Goal: Task Accomplishment & Management: Complete application form

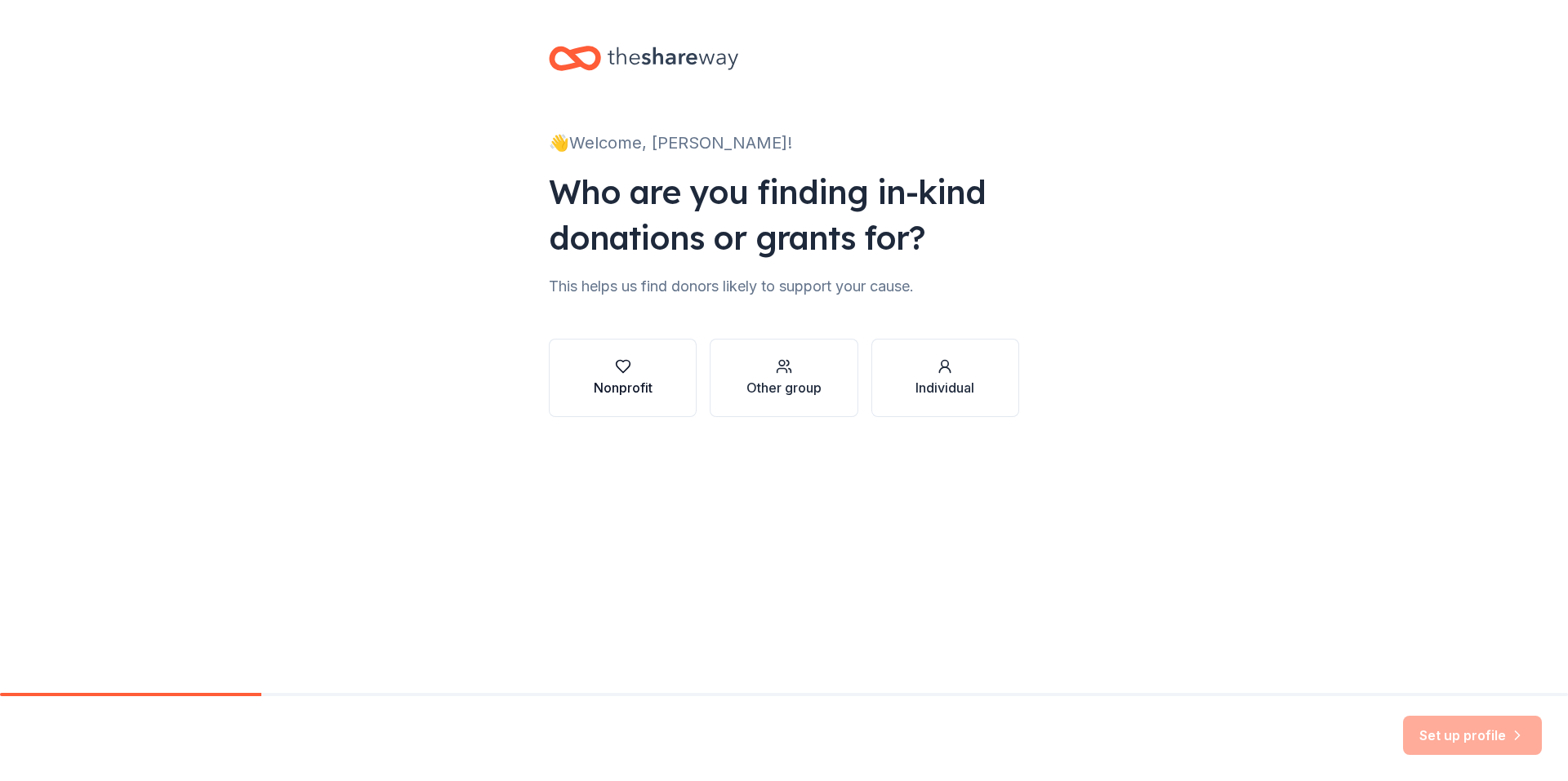
click at [649, 373] on div "button" at bounding box center [623, 367] width 59 height 17
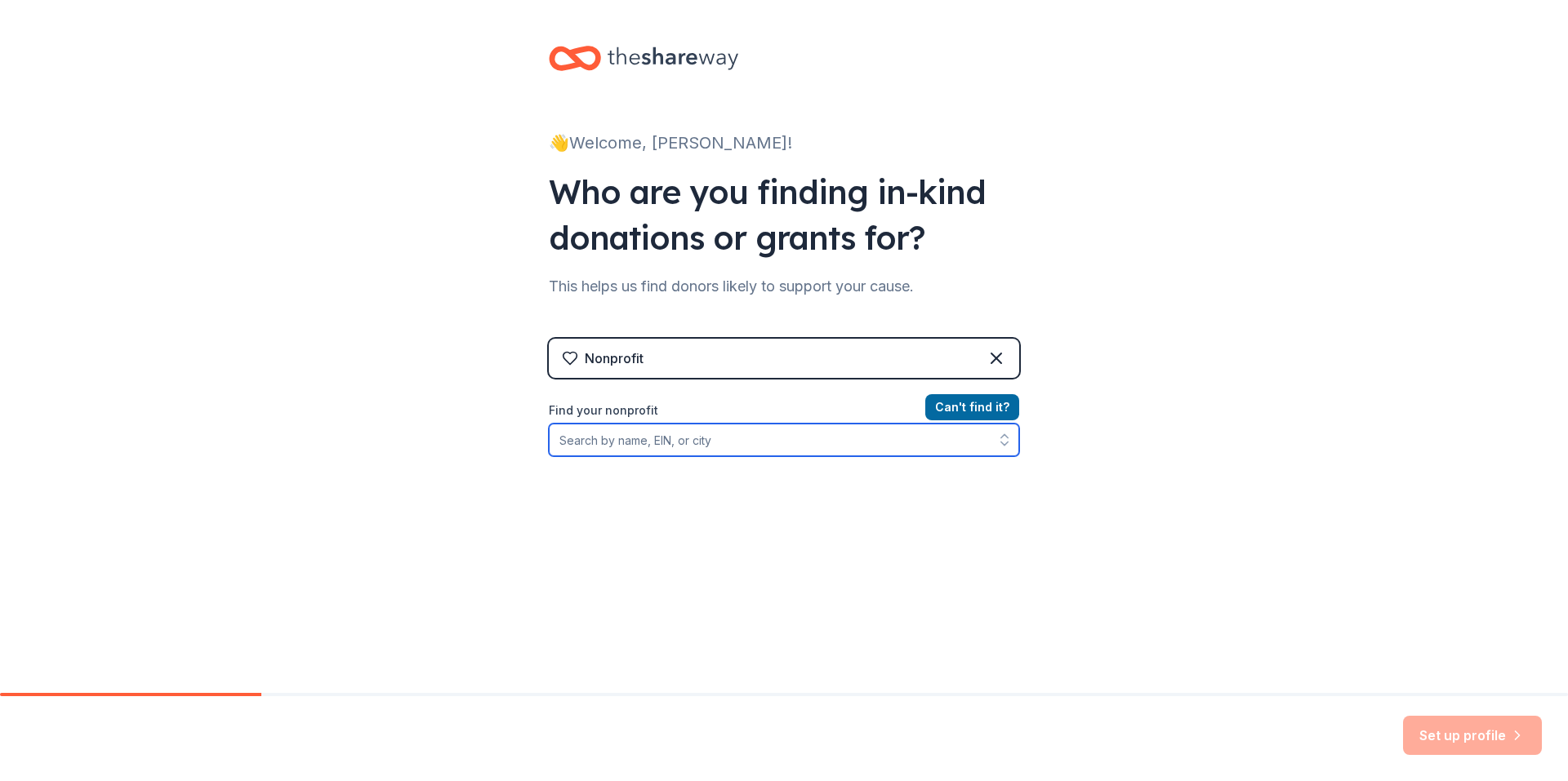
click at [673, 448] on input "Find your nonprofit" at bounding box center [783, 440] width 470 height 32
type input "[US_EMPLOYER_IDENTIFICATION_NUMBER]"
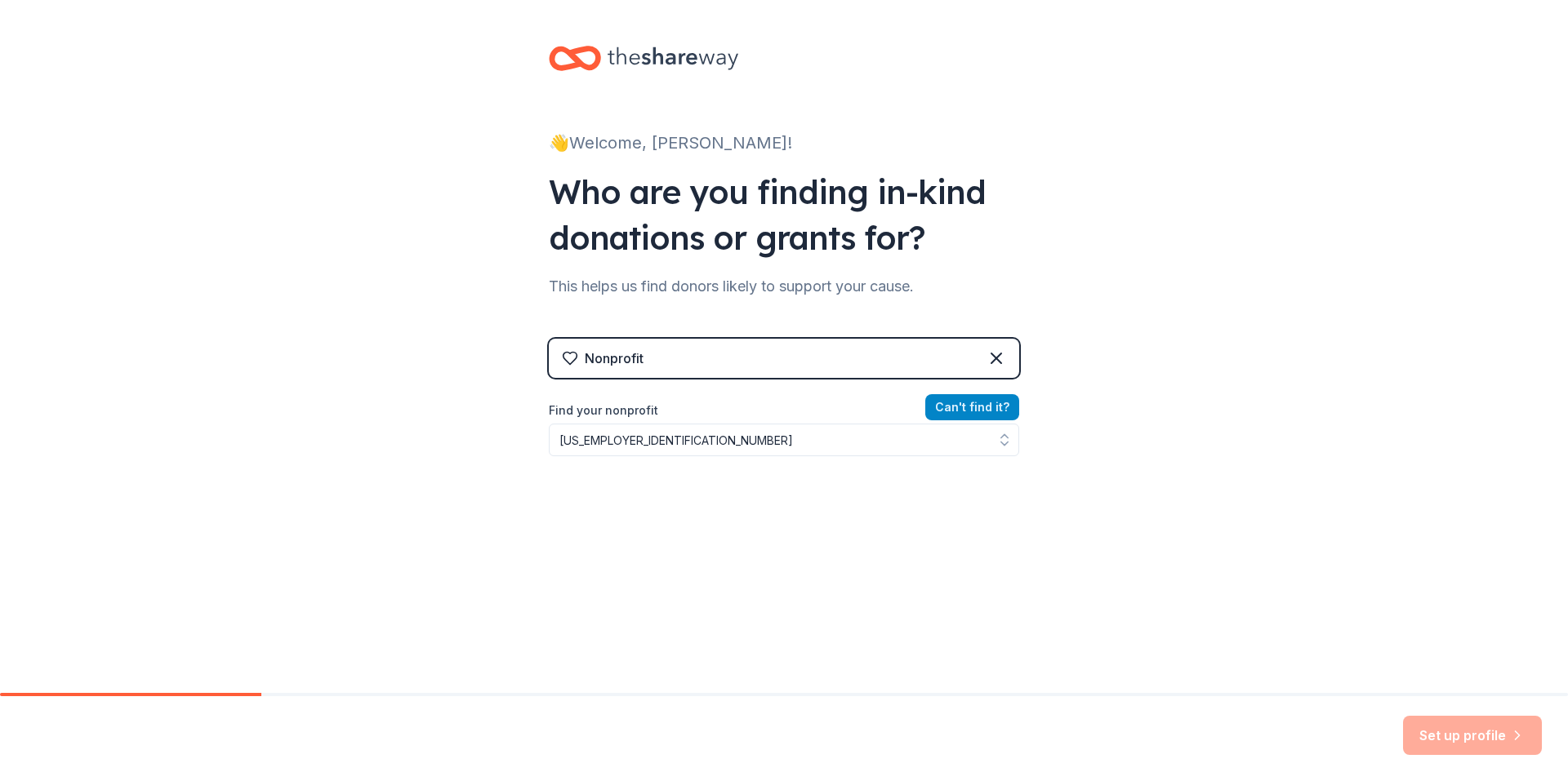
click at [937, 417] on button "Can ' t find it?" at bounding box center [972, 408] width 94 height 26
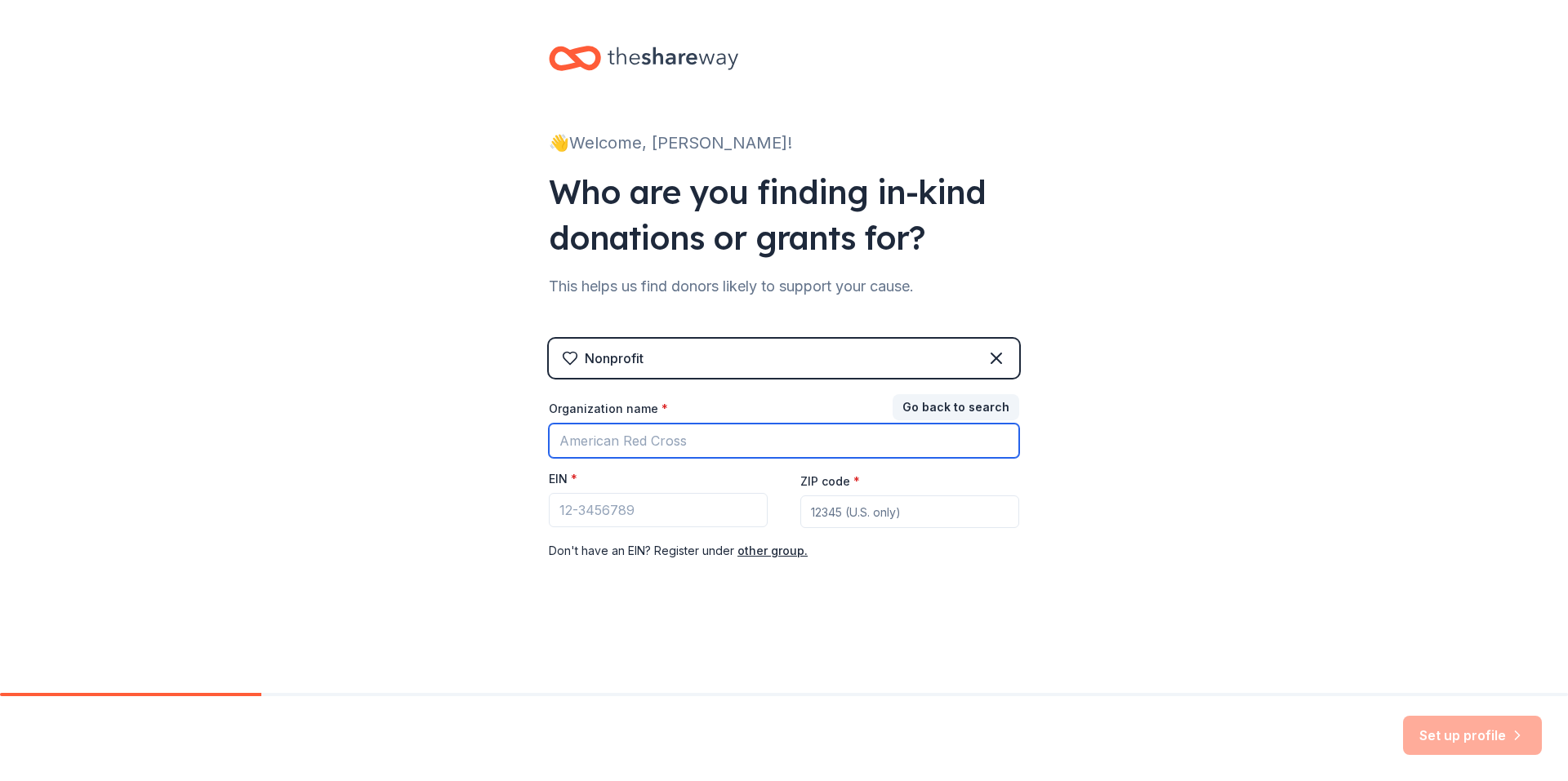
click at [617, 442] on input "Organization name *" at bounding box center [783, 441] width 470 height 34
type input "A NEED MET"
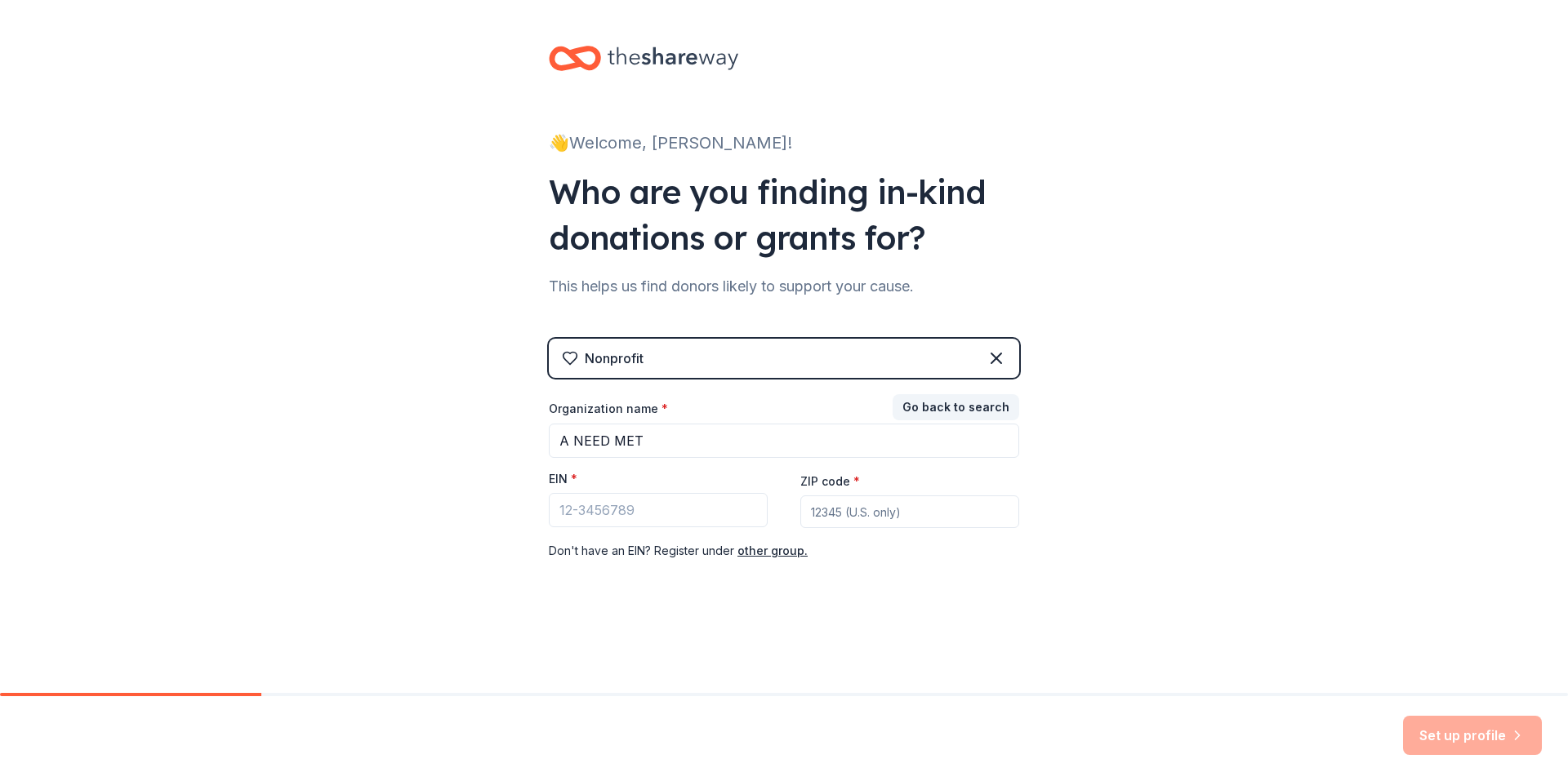
type input "44438"
click at [596, 497] on input "EIN *" at bounding box center [658, 510] width 219 height 34
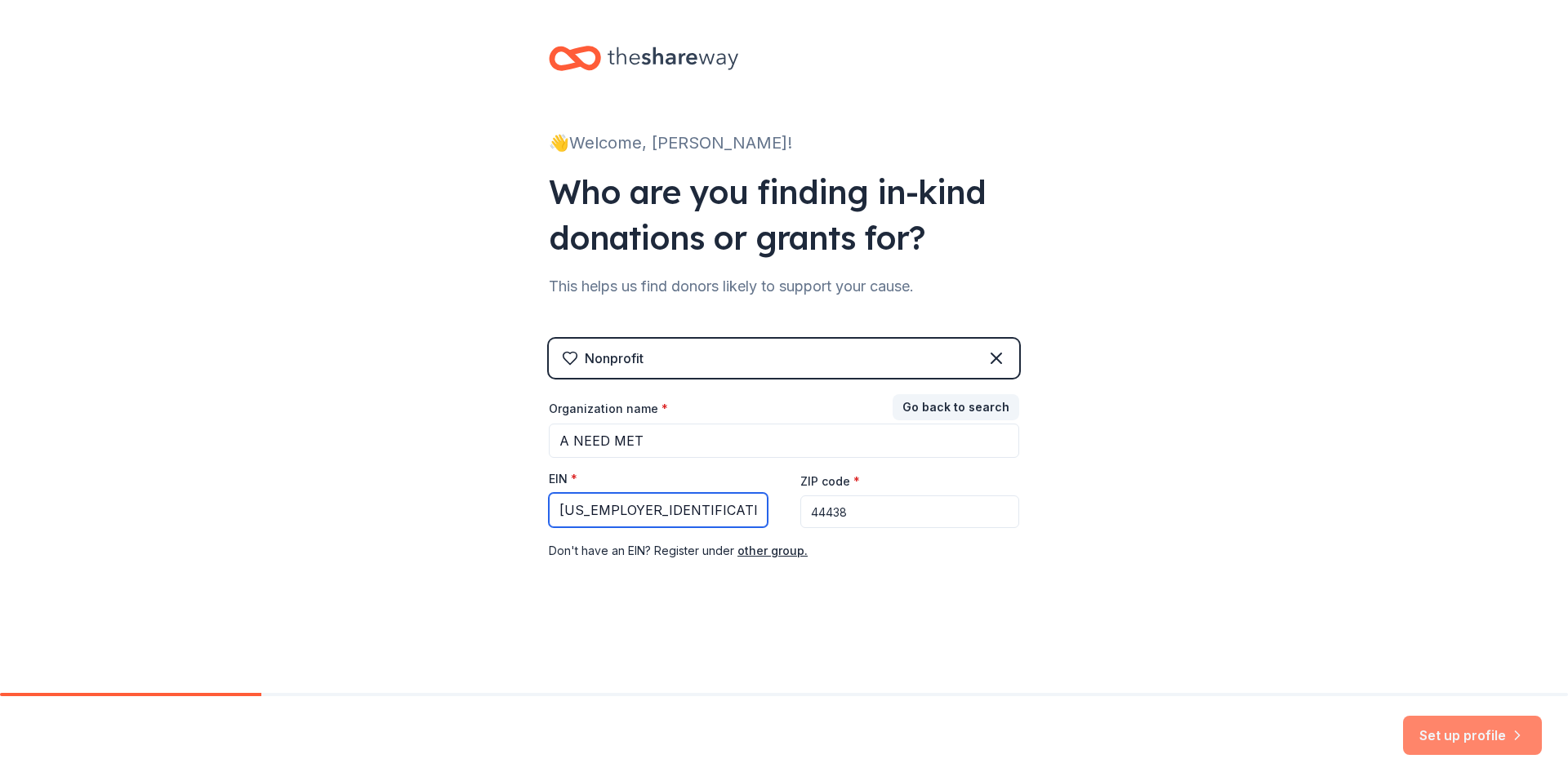
type input "[US_EMPLOYER_IDENTIFICATION_NUMBER]"
click at [1440, 720] on button "Set up profile" at bounding box center [1471, 735] width 139 height 40
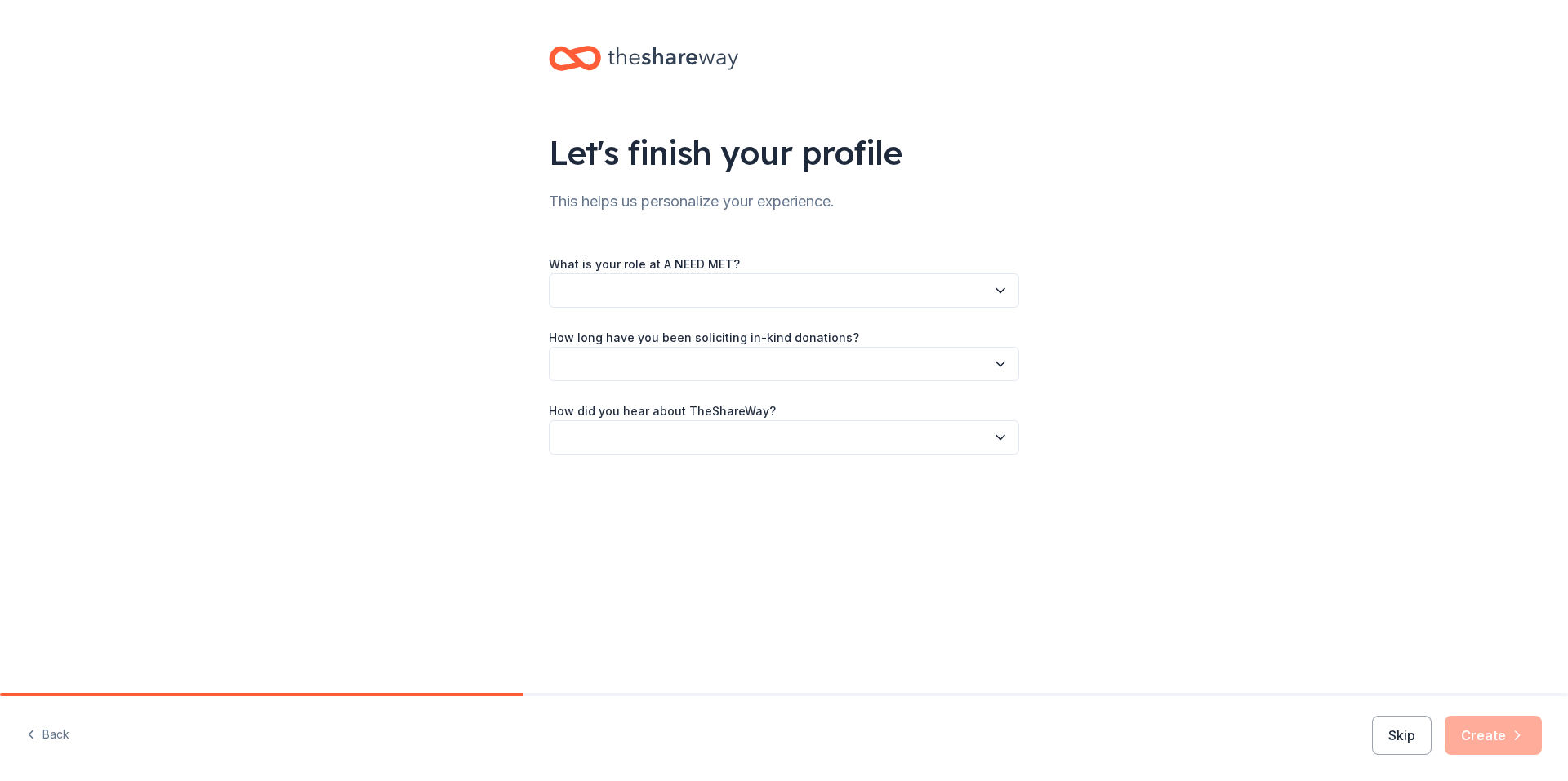
click at [689, 291] on button "button" at bounding box center [783, 290] width 470 height 34
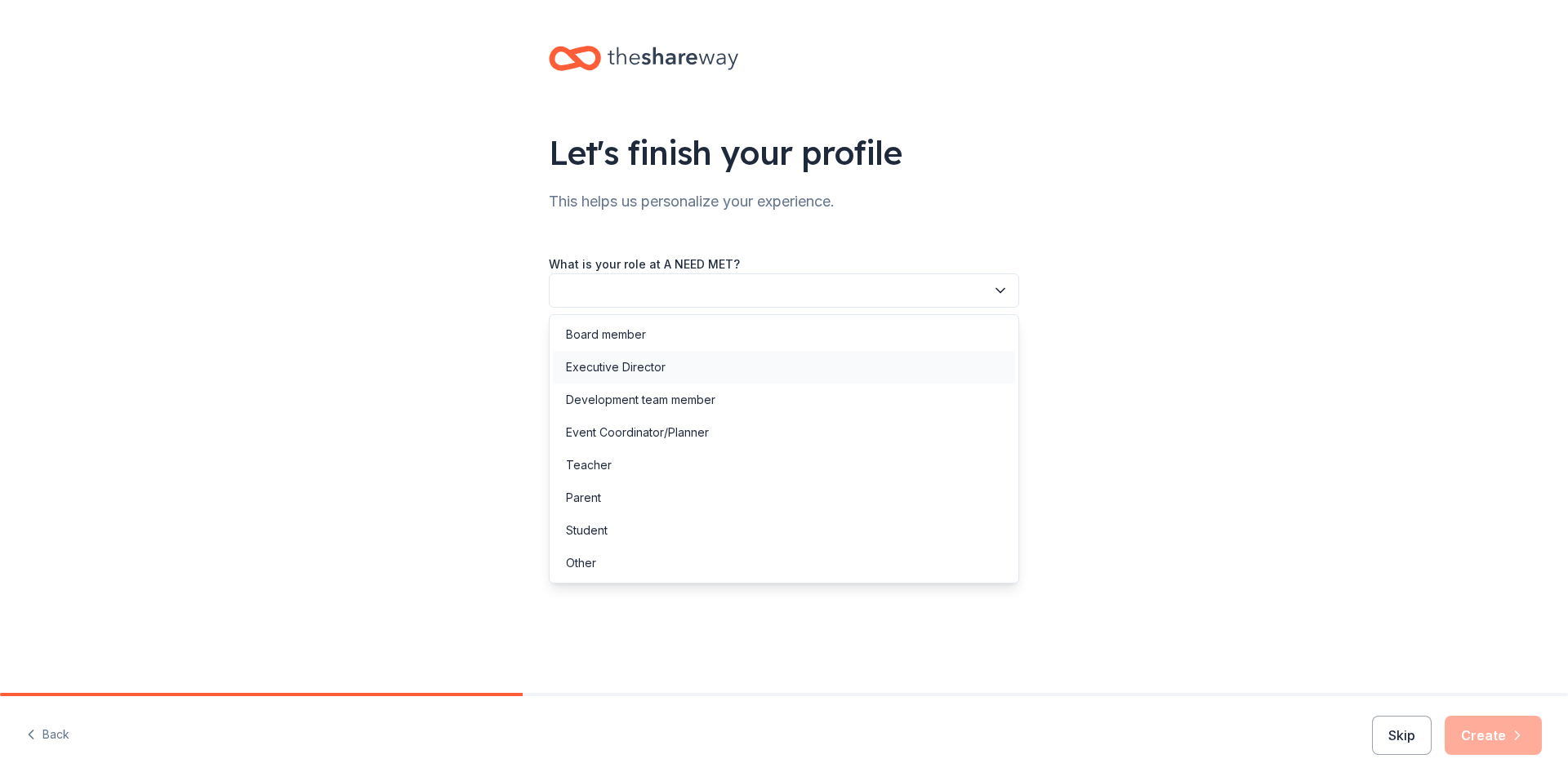
click at [688, 360] on div "Executive Director" at bounding box center [784, 367] width 462 height 32
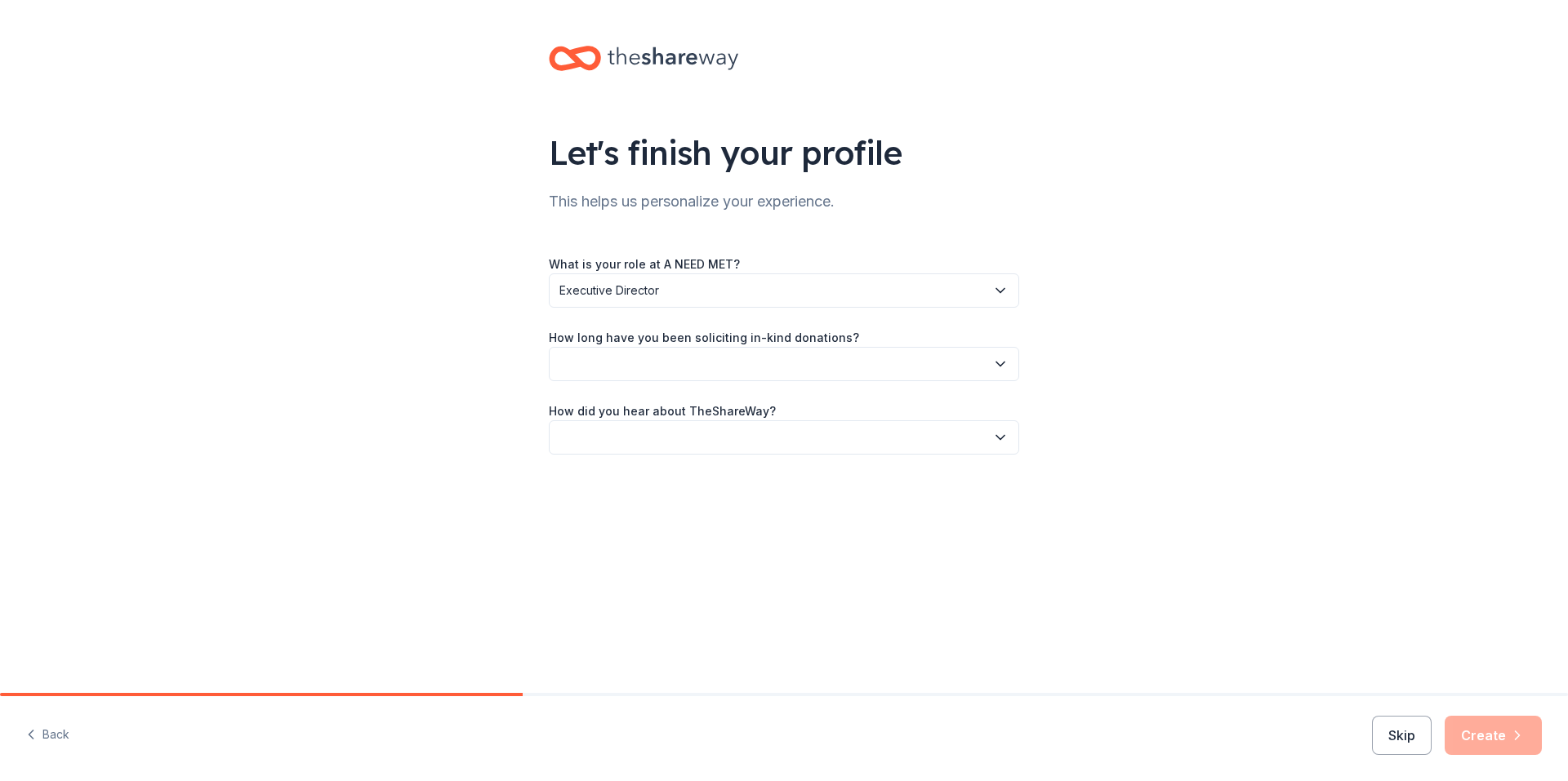
click at [687, 363] on button "button" at bounding box center [783, 363] width 470 height 34
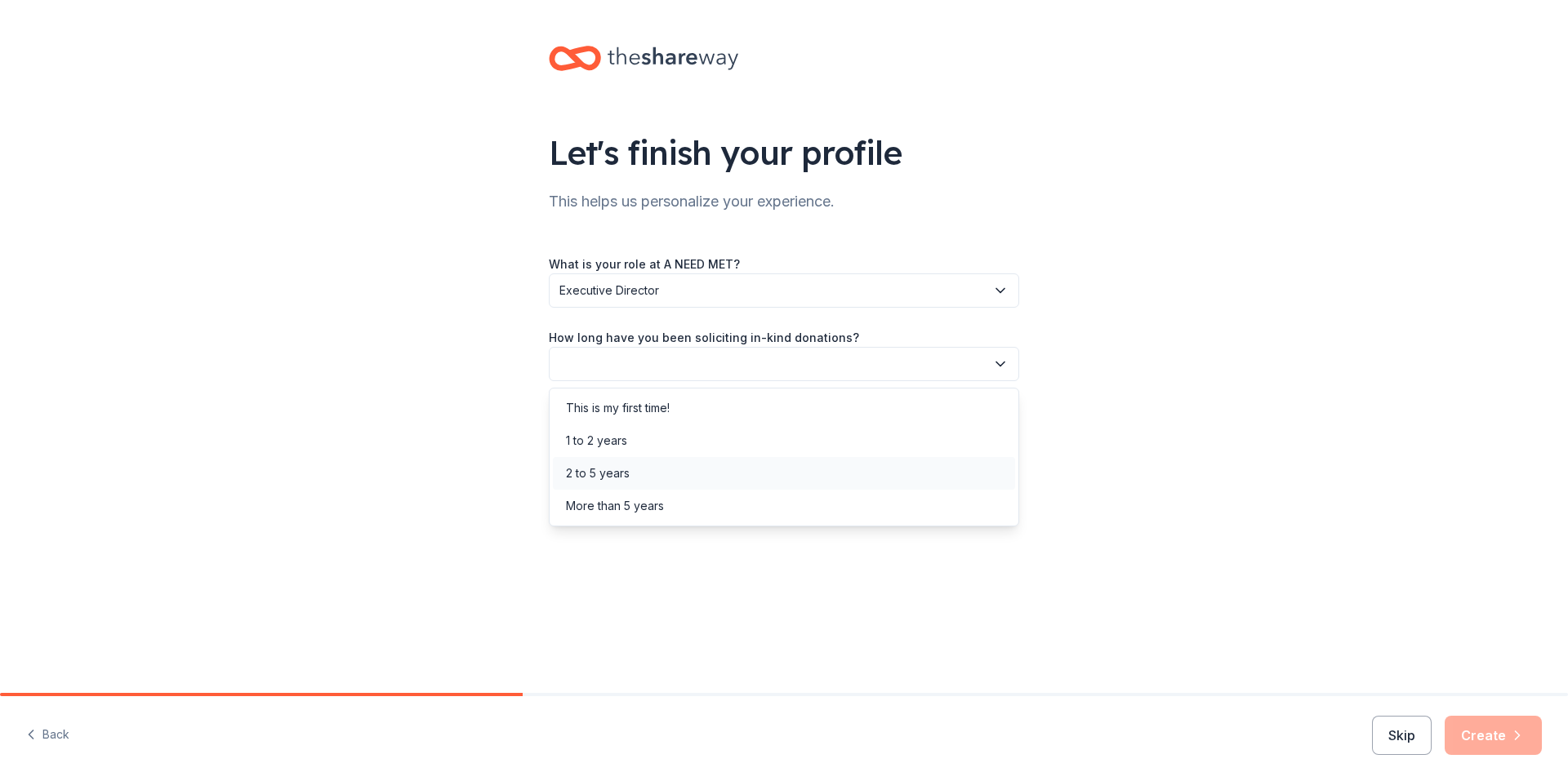
click at [675, 466] on div "2 to 5 years" at bounding box center [784, 473] width 462 height 32
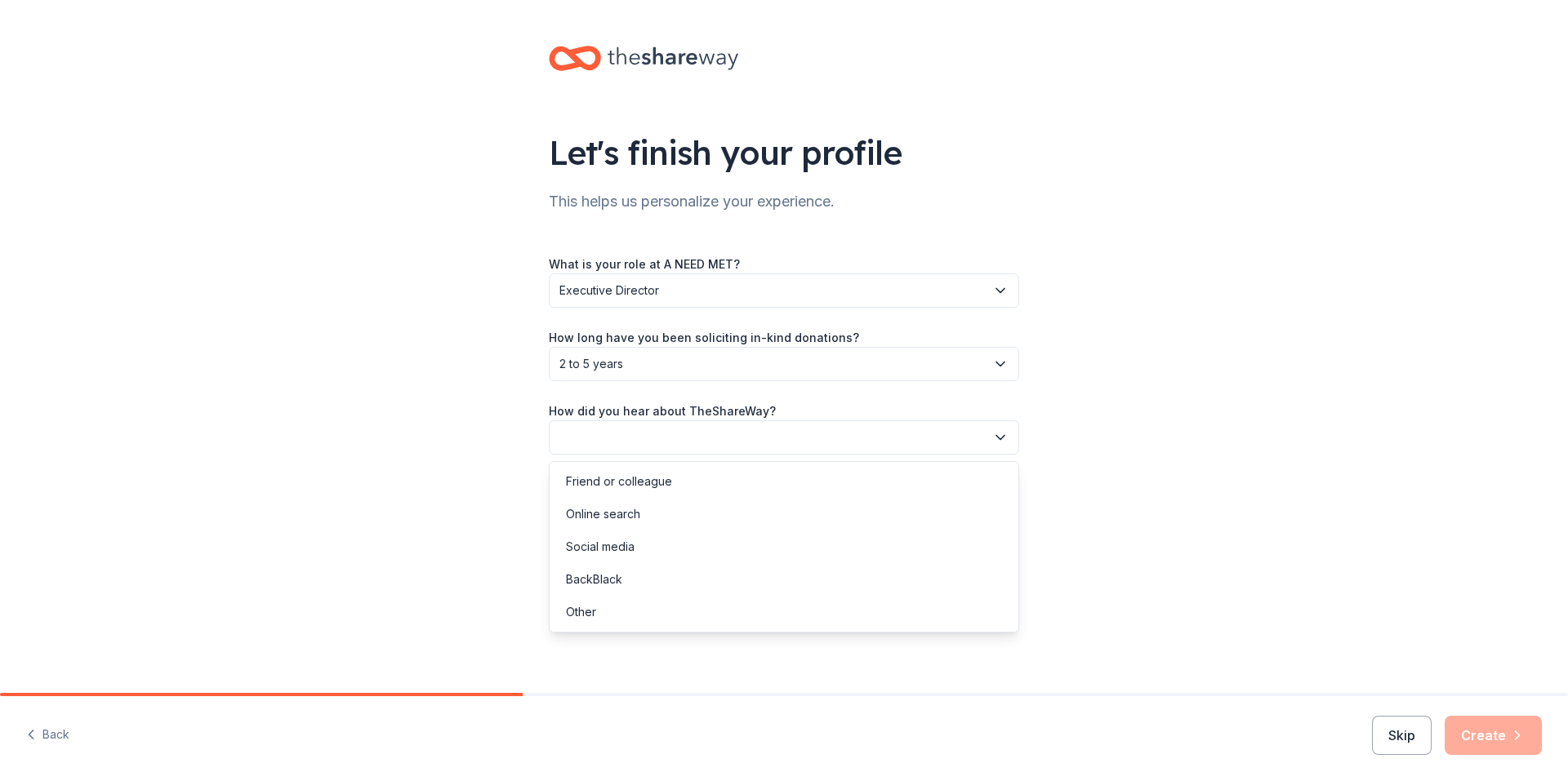
click at [677, 441] on button "button" at bounding box center [783, 437] width 470 height 34
click at [663, 508] on div "Online search" at bounding box center [784, 513] width 462 height 32
click at [1516, 742] on icon "button" at bounding box center [1517, 736] width 17 height 17
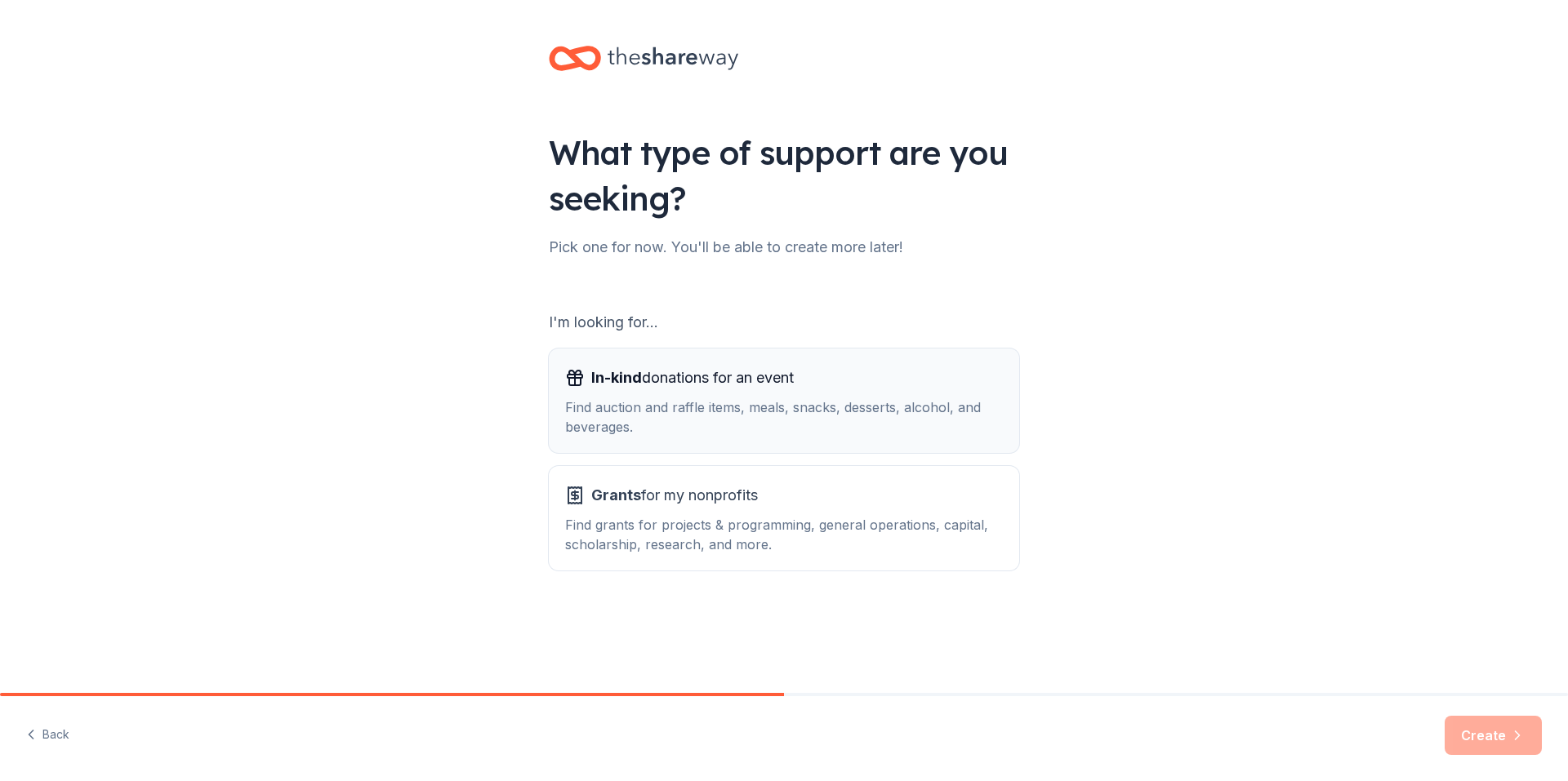
click at [677, 395] on div "In-kind donations for an event Find auction and raffle items, meals, snacks, de…" at bounding box center [784, 401] width 438 height 72
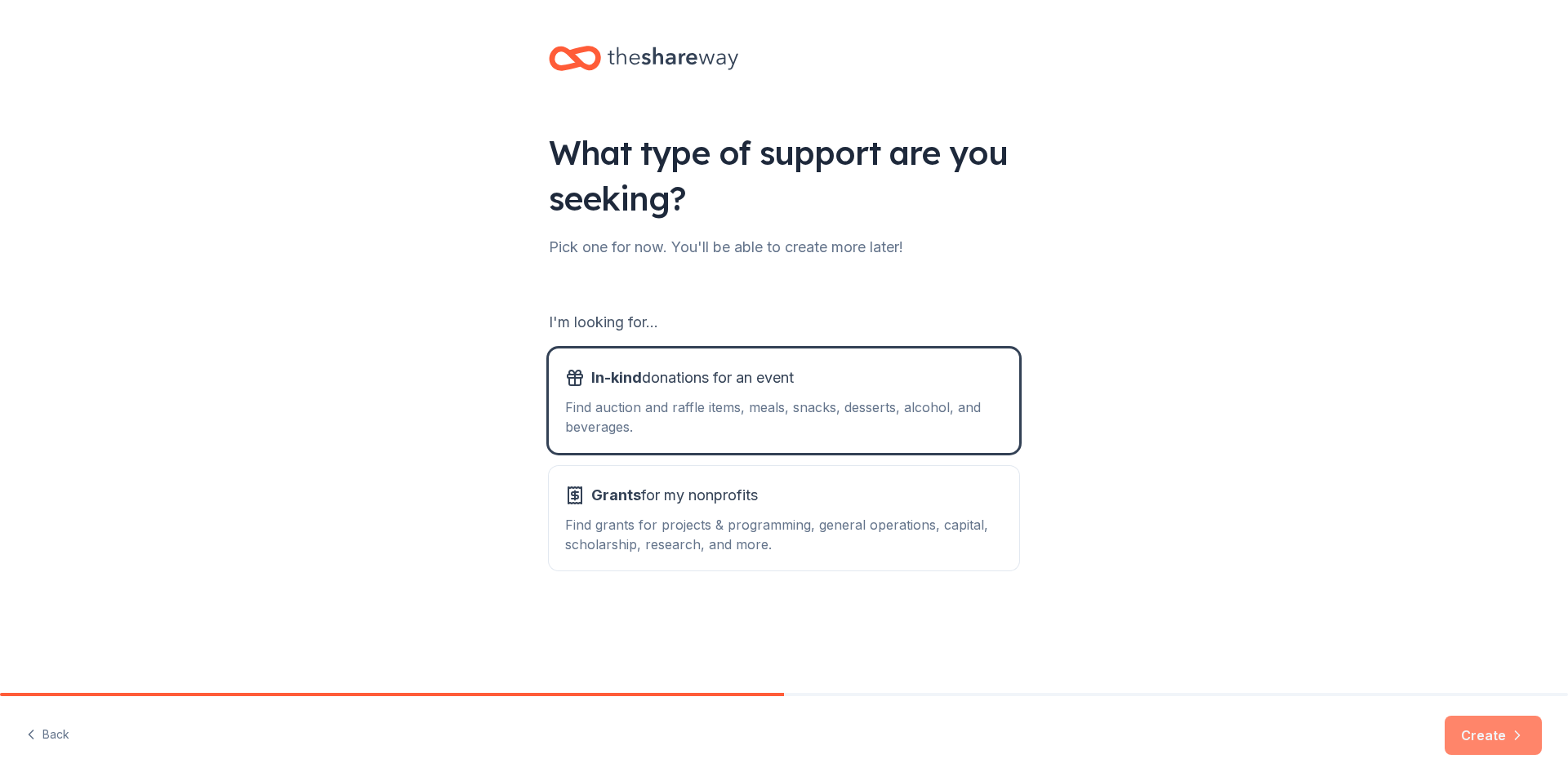
click at [1471, 743] on button "Create" at bounding box center [1493, 735] width 98 height 40
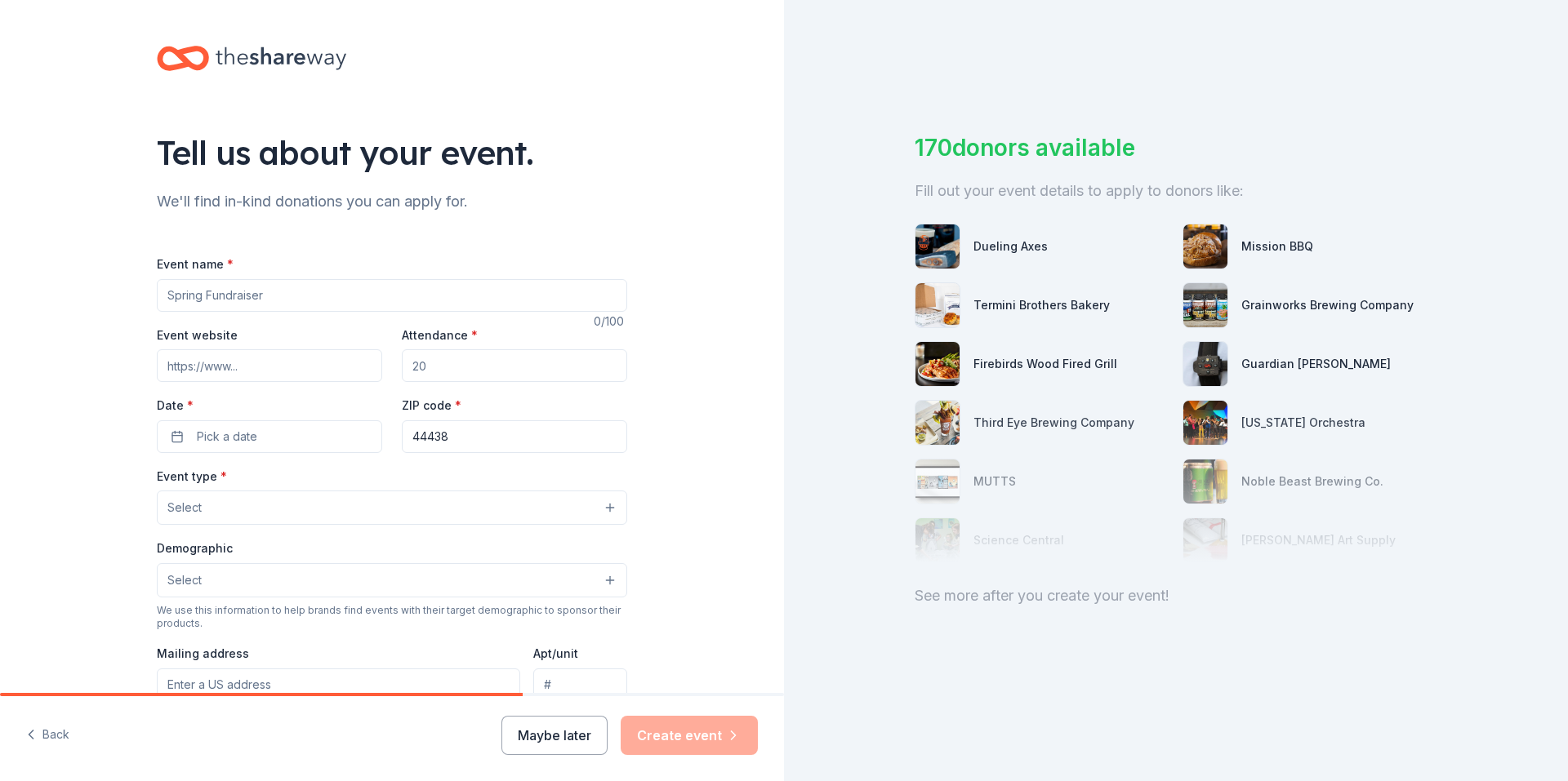
click at [306, 298] on input "Event name *" at bounding box center [391, 294] width 470 height 32
click at [419, 366] on input "Attendance *" at bounding box center [514, 365] width 225 height 32
type input "550"
click at [258, 431] on button "Pick a date" at bounding box center [269, 436] width 225 height 32
click at [350, 479] on button "Go to next month" at bounding box center [352, 479] width 23 height 23
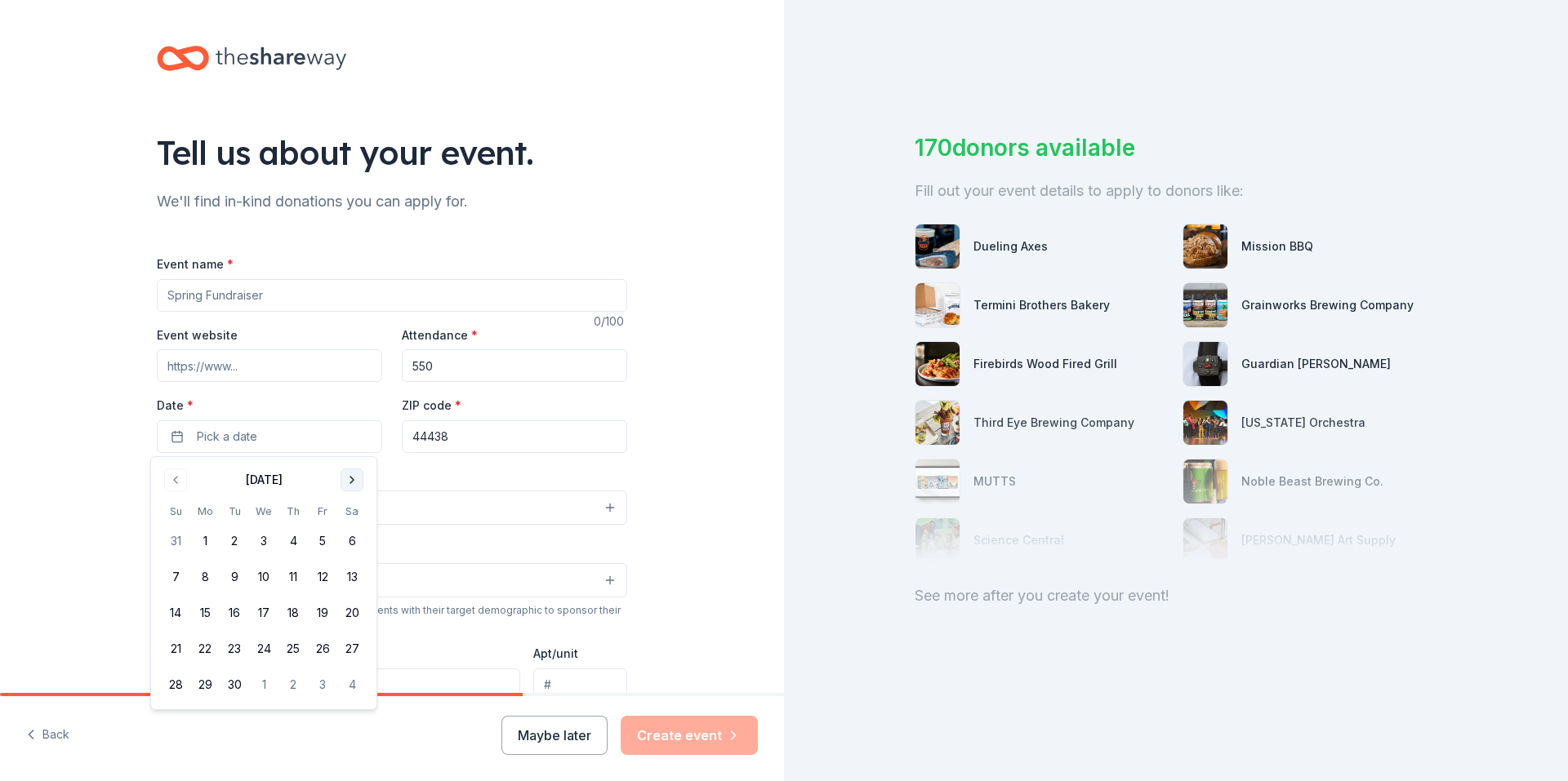
click at [350, 479] on button "Go to next month" at bounding box center [352, 479] width 23 height 23
click at [175, 614] on button "14" at bounding box center [176, 613] width 29 height 29
click at [463, 467] on div "Event type * Select" at bounding box center [391, 496] width 470 height 60
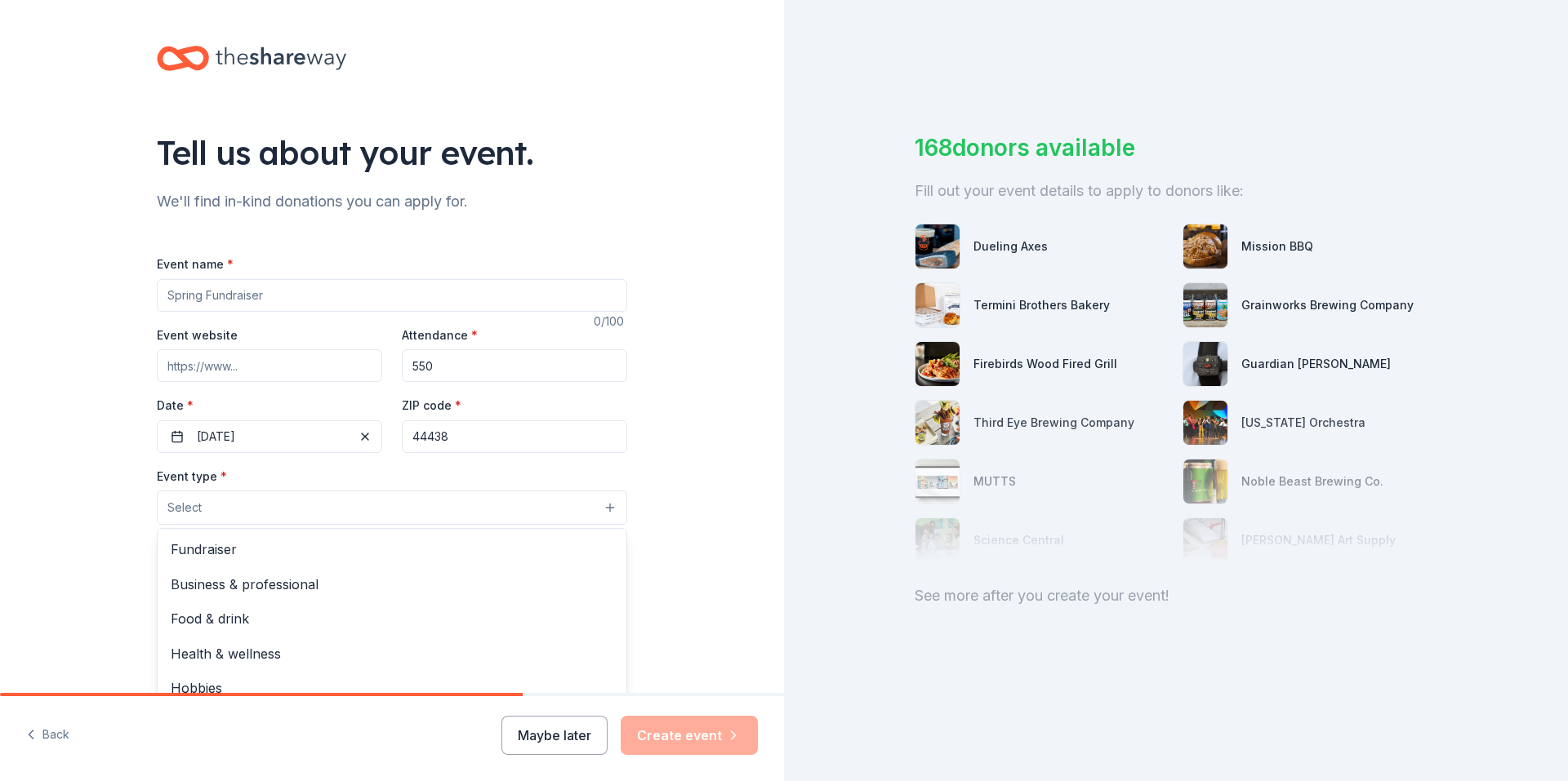
click at [281, 504] on button "Select" at bounding box center [391, 507] width 470 height 34
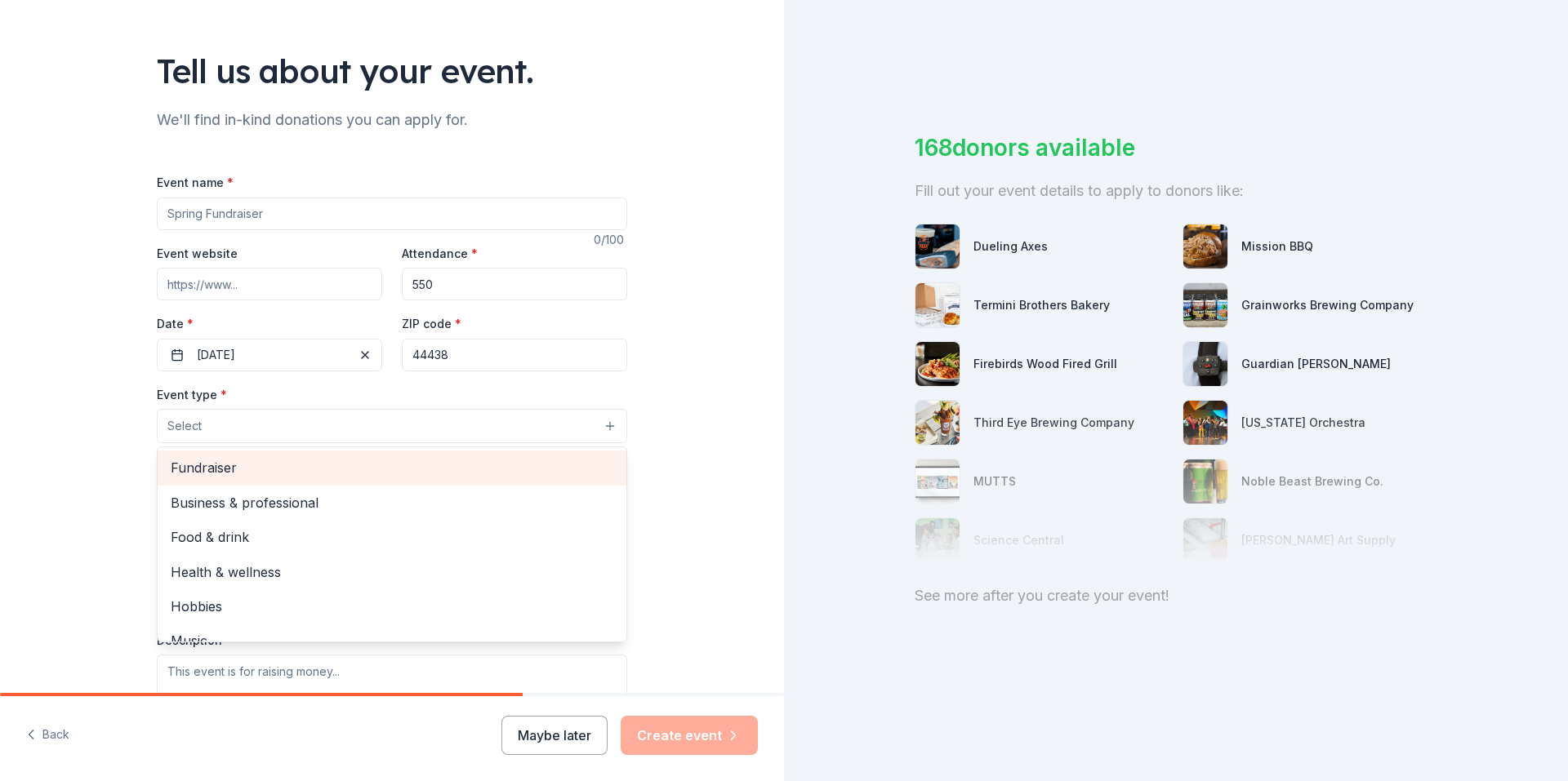
click at [290, 465] on span "Fundraiser" at bounding box center [391, 467] width 443 height 21
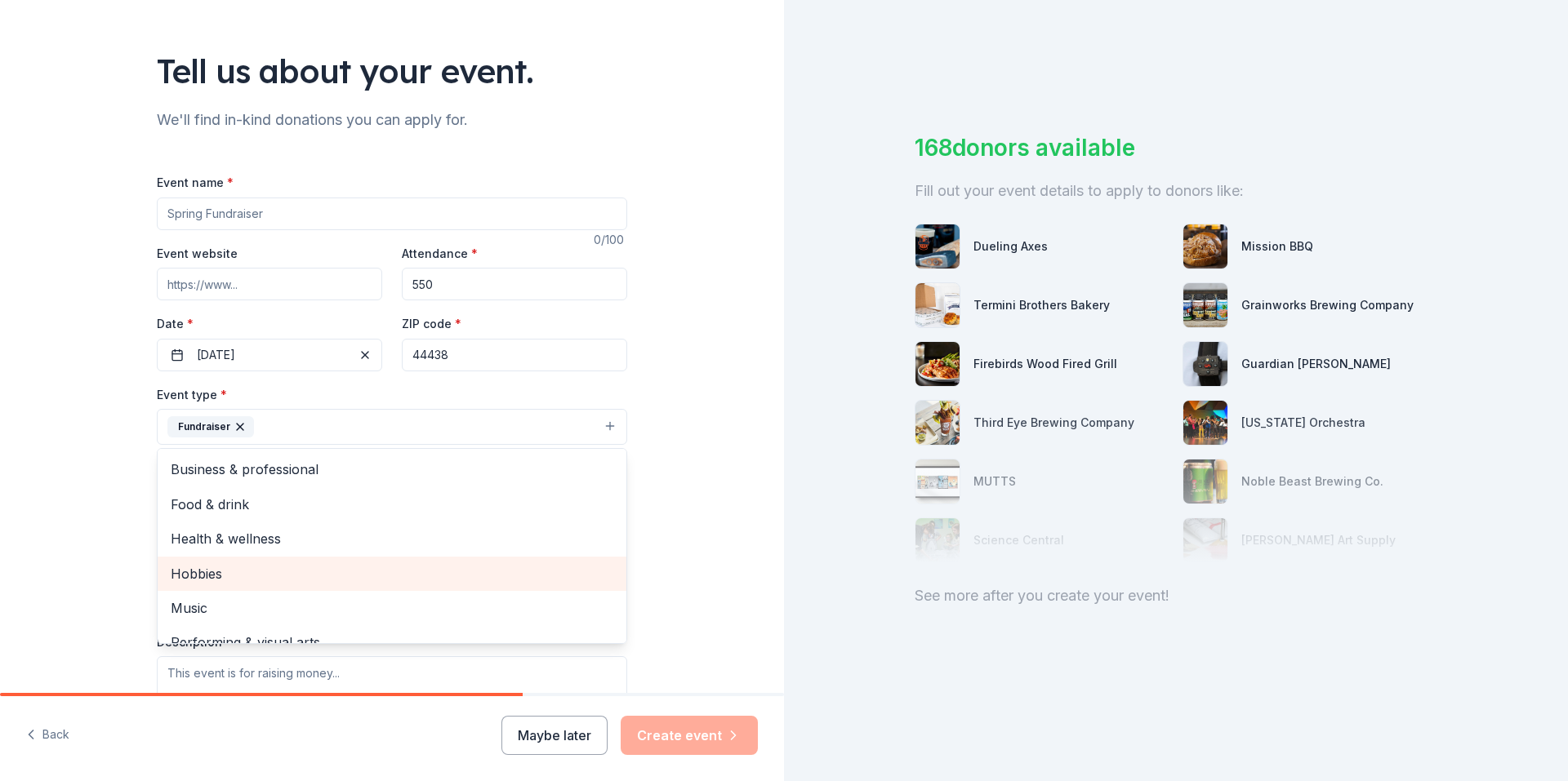
click at [225, 566] on span "Hobbies" at bounding box center [391, 573] width 443 height 21
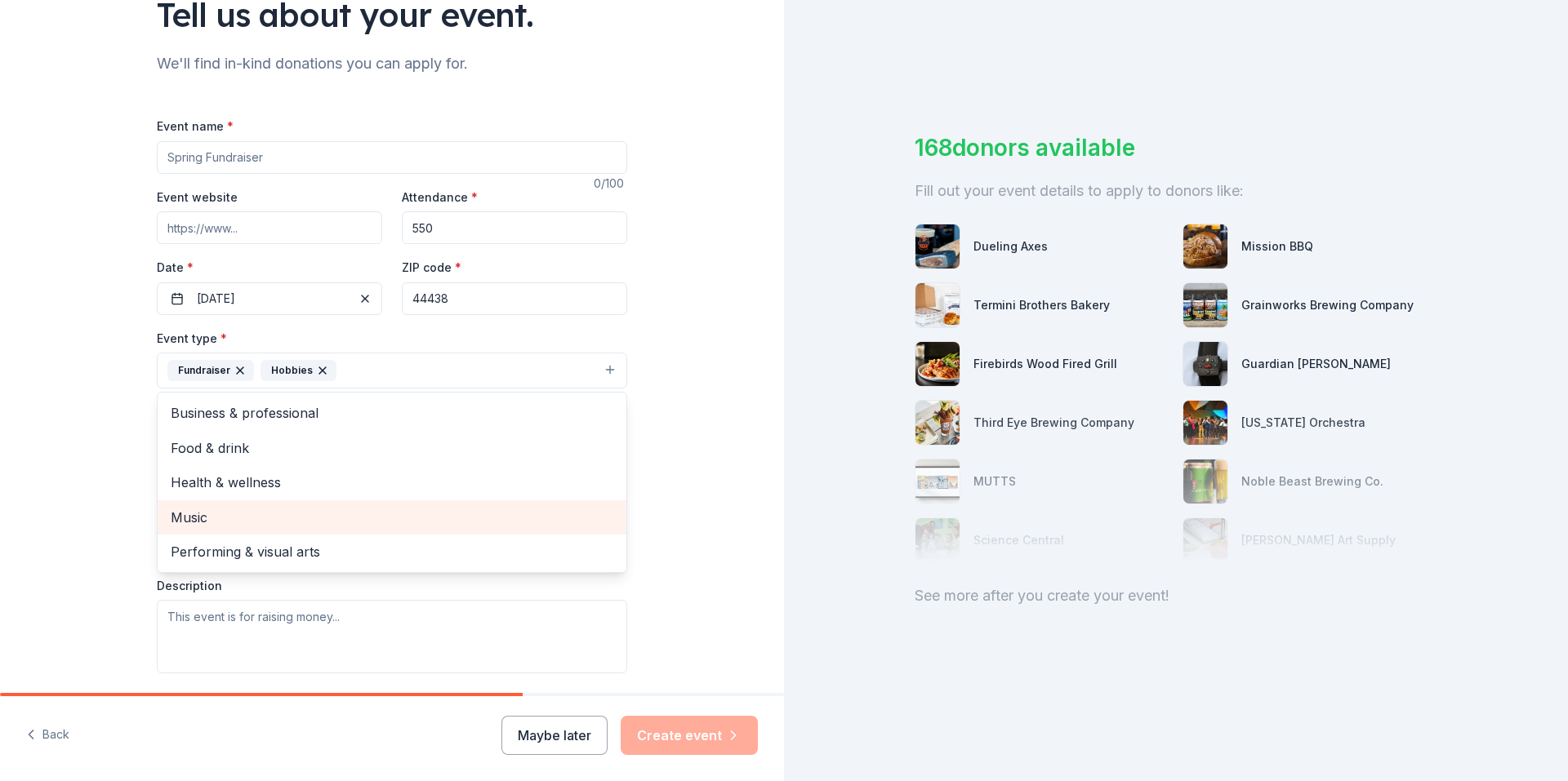
scroll to position [163, 0]
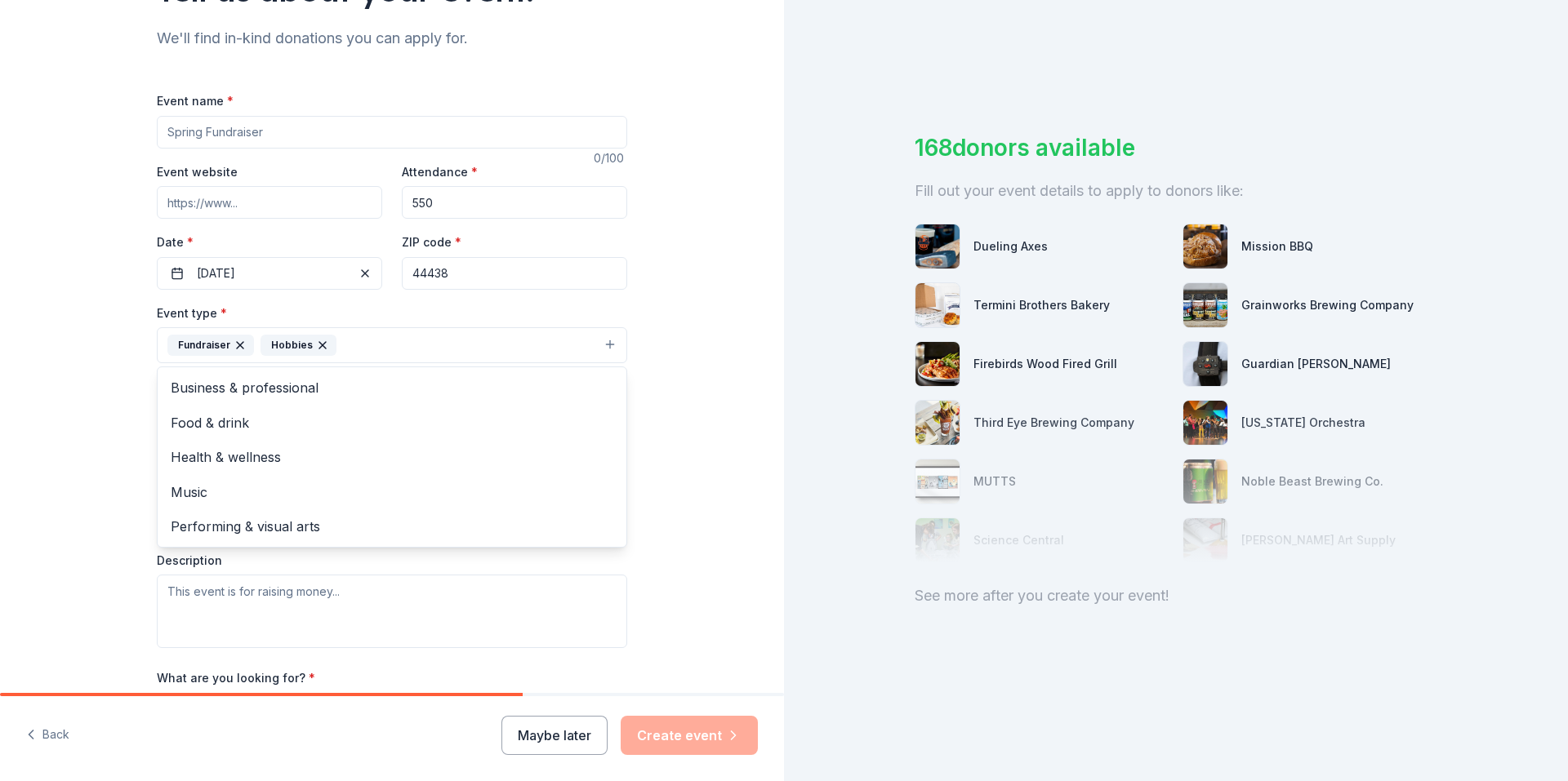
click at [144, 511] on div "Tell us about your event. We'll find in-kind donations you can apply for. Event…" at bounding box center [392, 381] width 523 height 1088
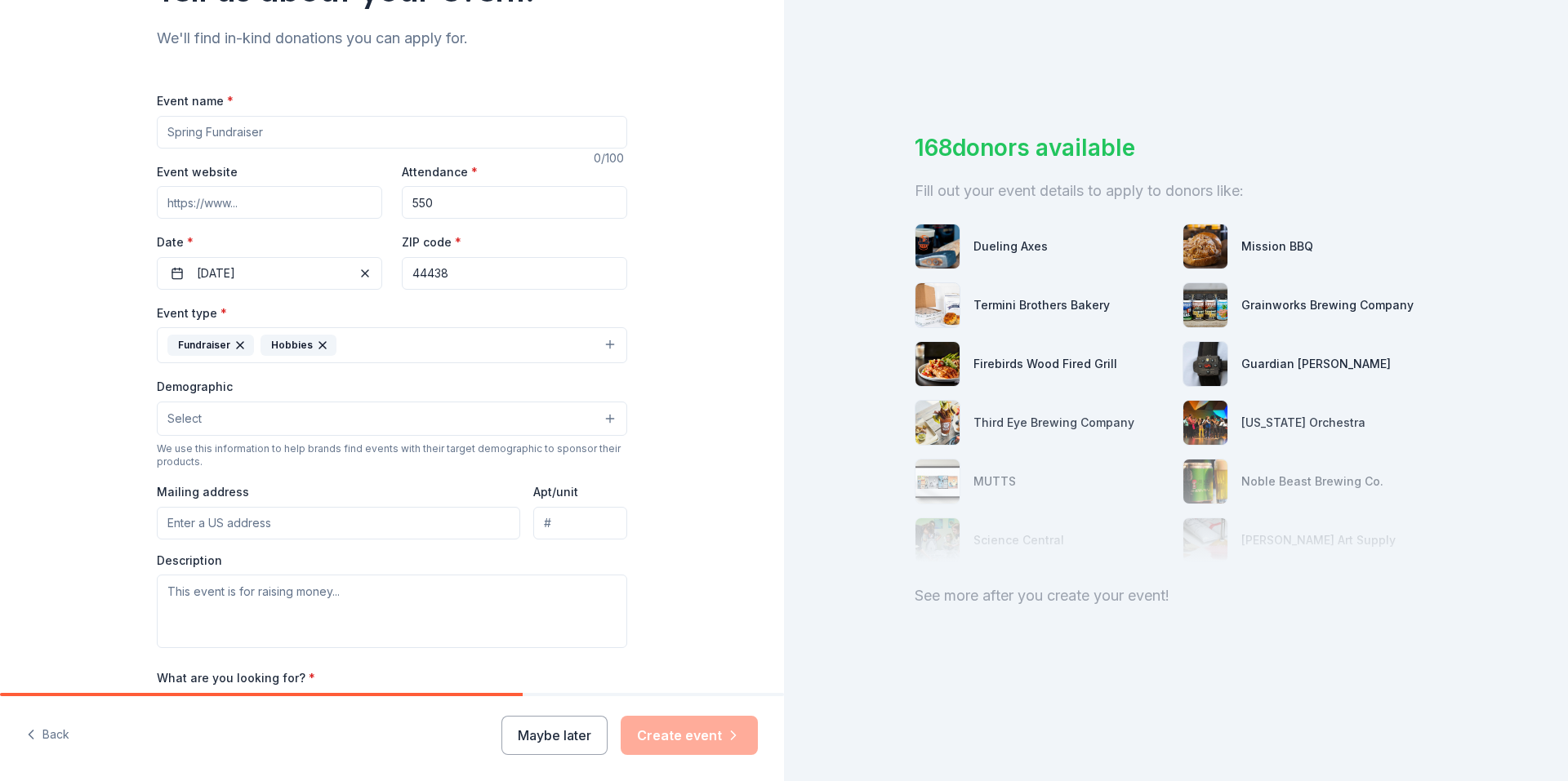
click at [203, 419] on button "Select" at bounding box center [391, 419] width 470 height 34
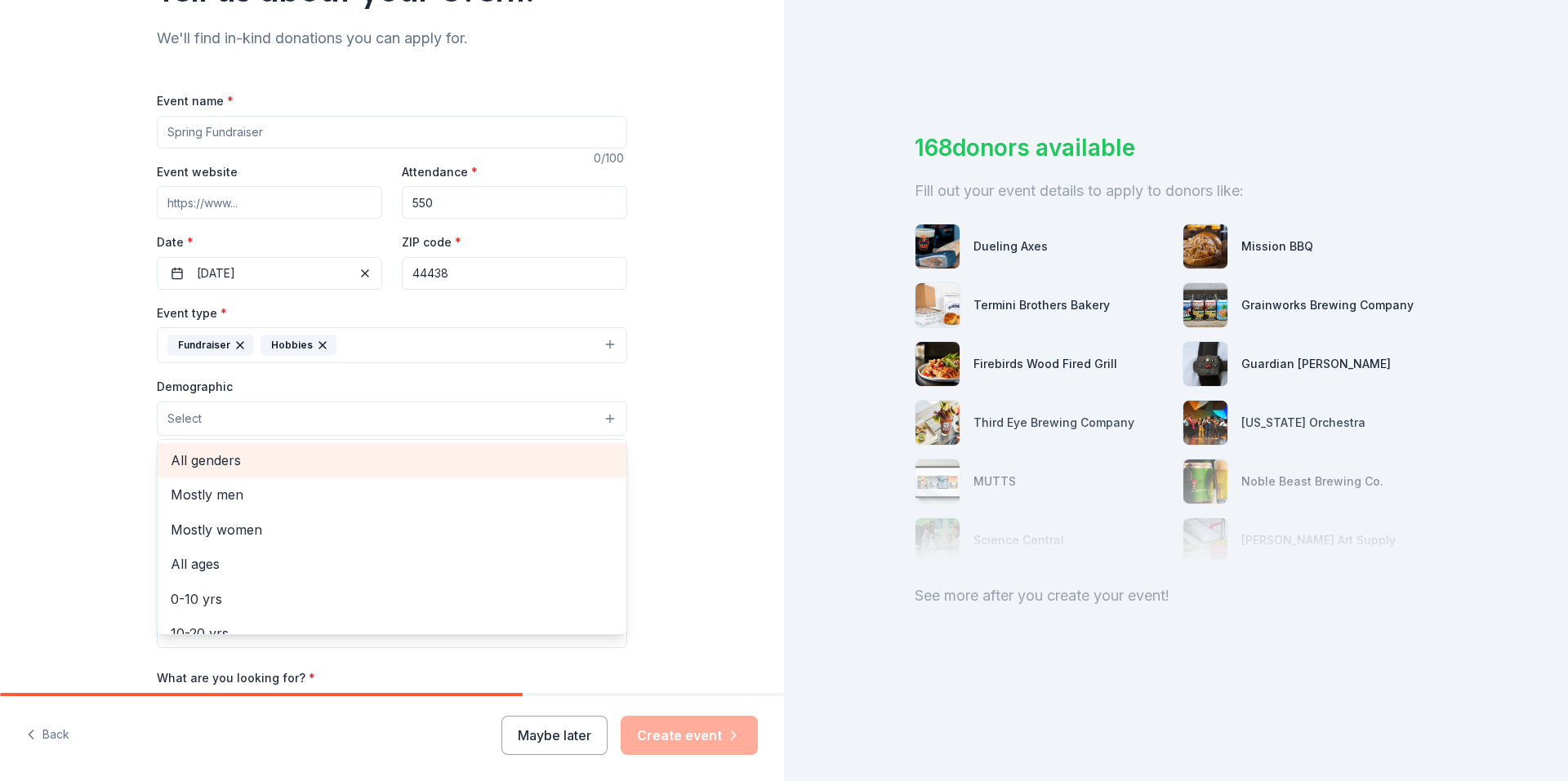
click at [213, 453] on span "All genders" at bounding box center [391, 460] width 443 height 21
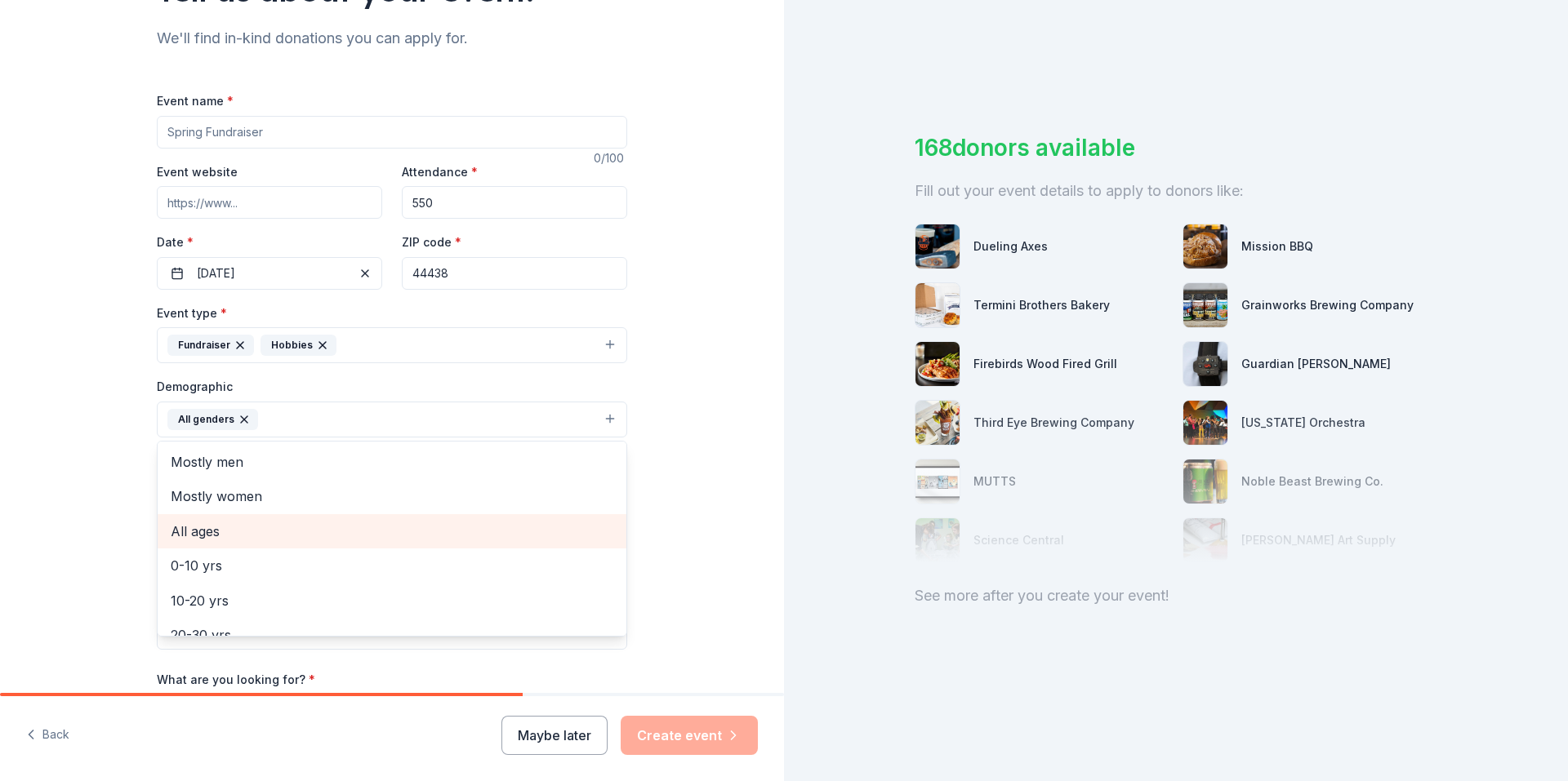
click at [216, 526] on span "All ages" at bounding box center [391, 531] width 443 height 21
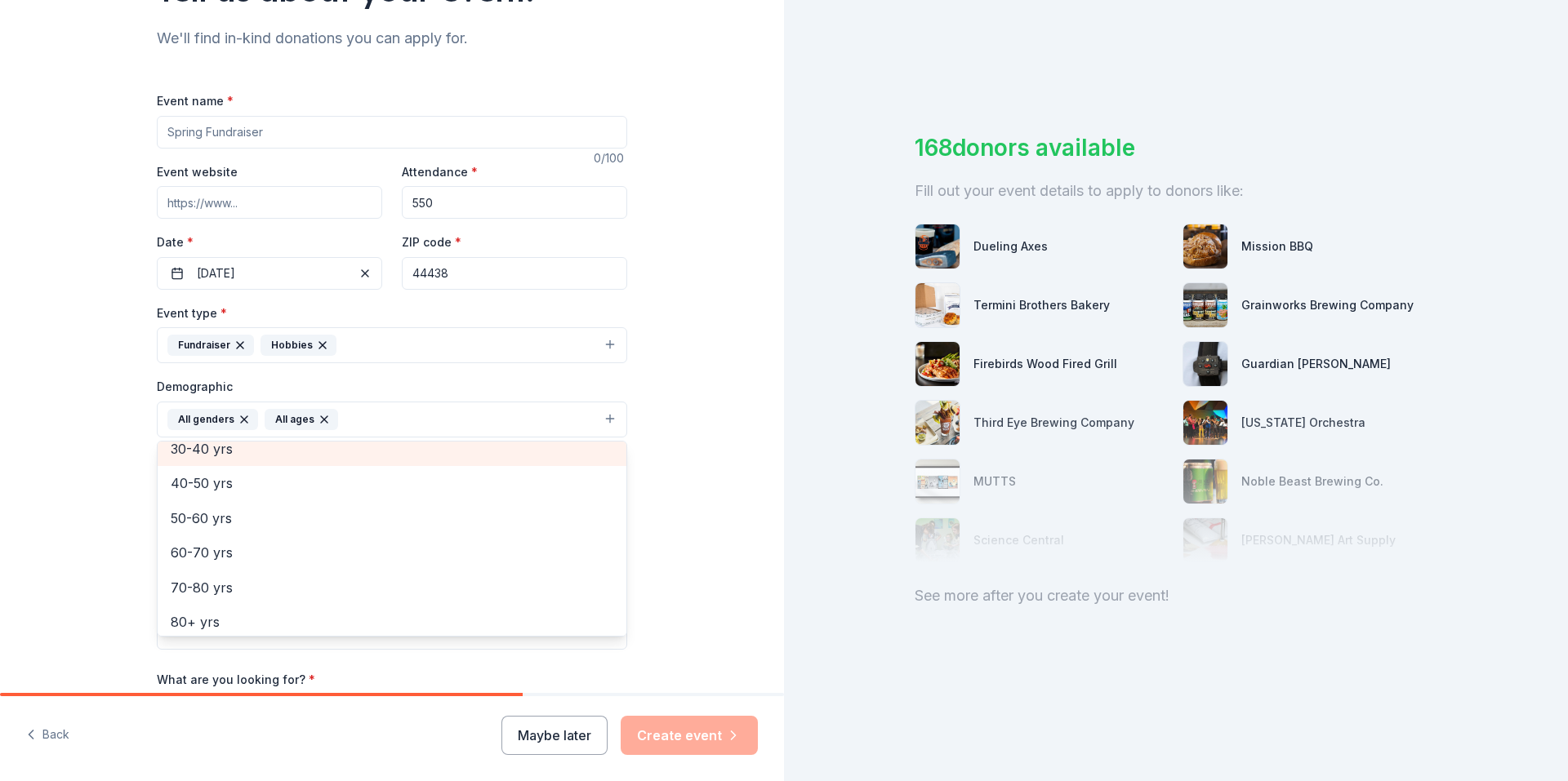
scroll to position [192, 0]
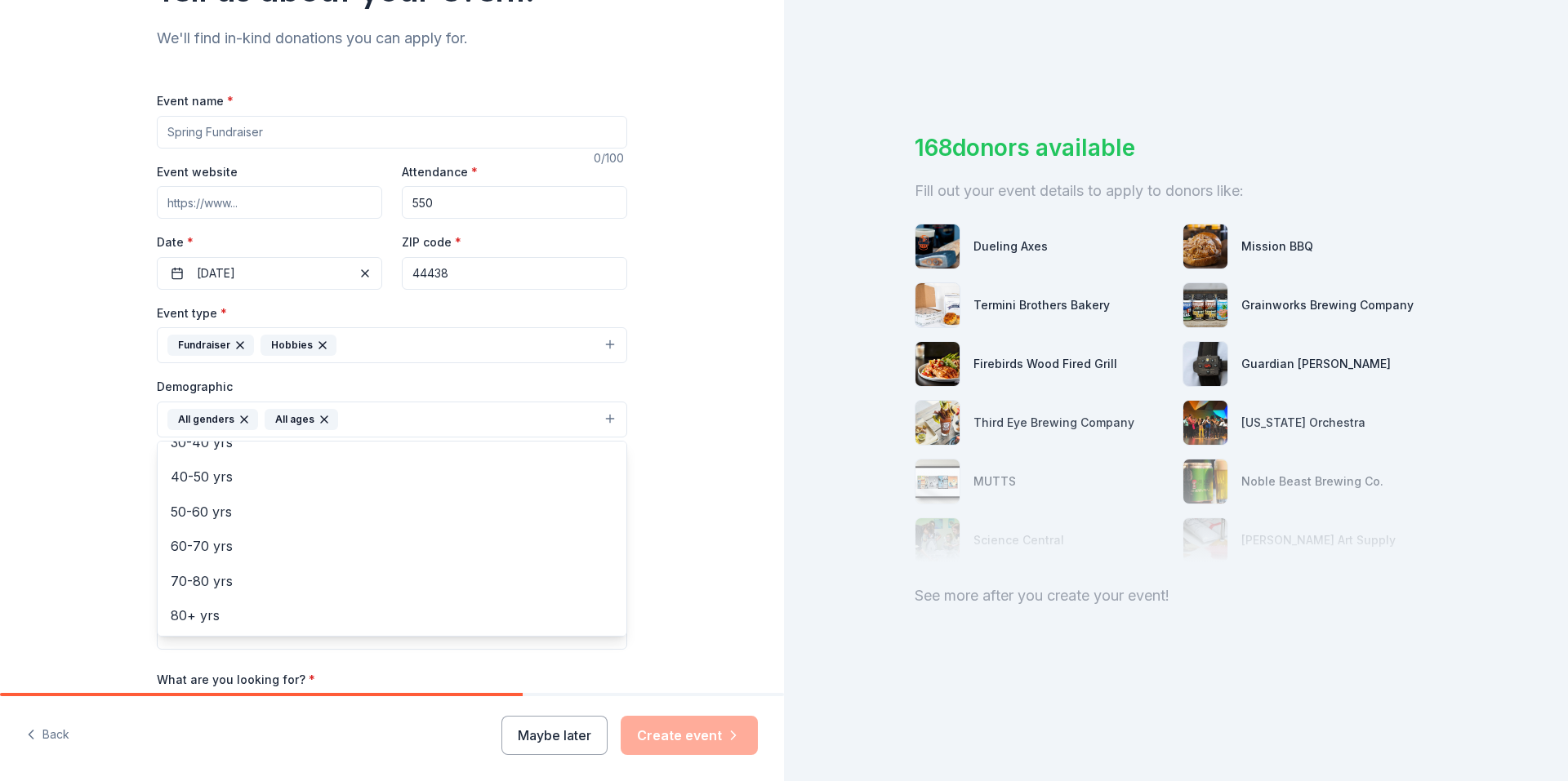
click at [131, 500] on div "Tell us about your event. We'll find in-kind donations you can apply for. Event…" at bounding box center [392, 382] width 523 height 1090
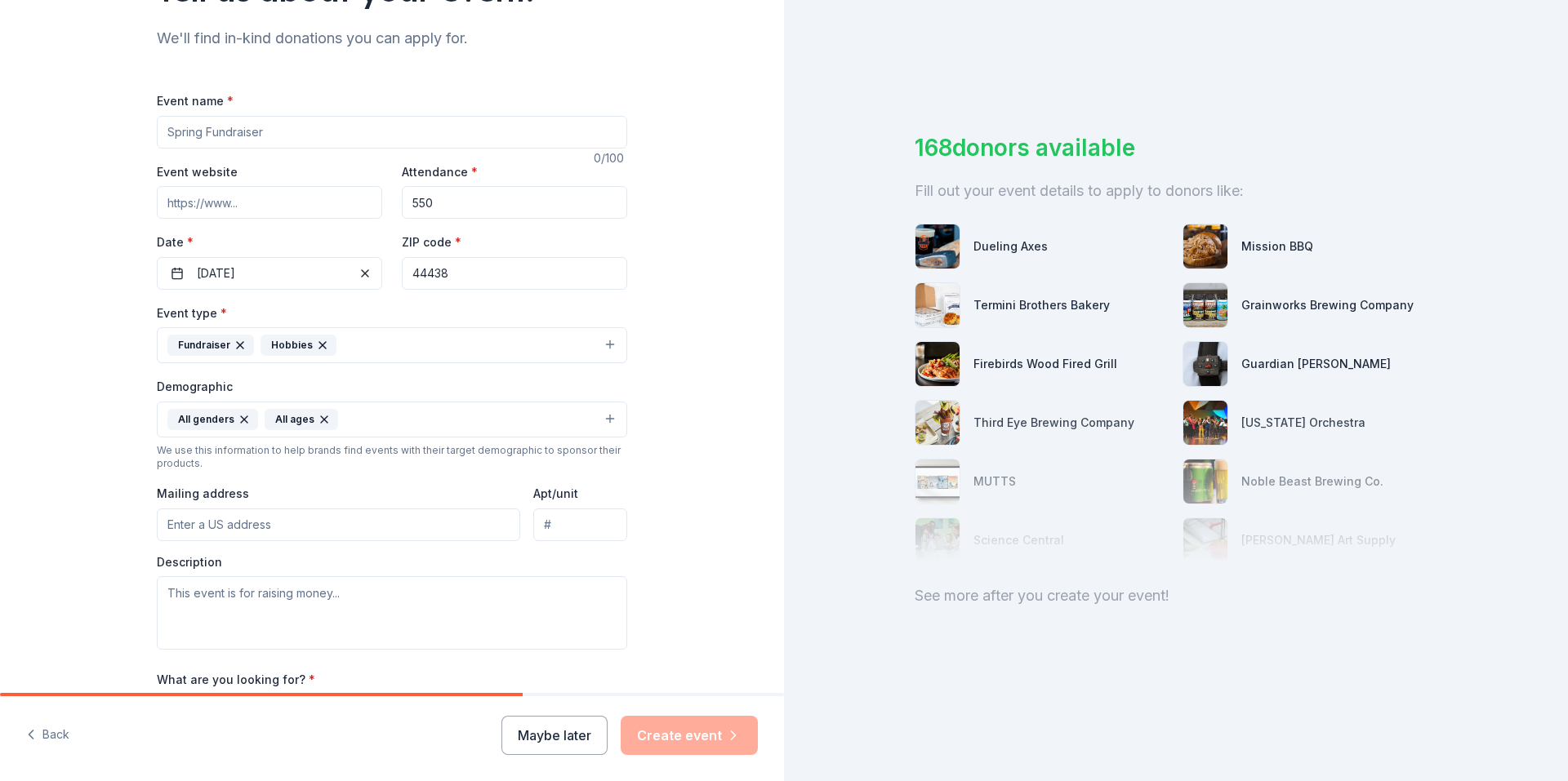
click at [185, 521] on input "Mailing address" at bounding box center [338, 524] width 363 height 32
type input "[STREET_ADDRESS][PERSON_NAME]"
click at [556, 529] on input "Apt 2" at bounding box center [580, 524] width 94 height 32
type input "2"
click at [308, 521] on input "[STREET_ADDRESS][PERSON_NAME]" at bounding box center [338, 524] width 363 height 32
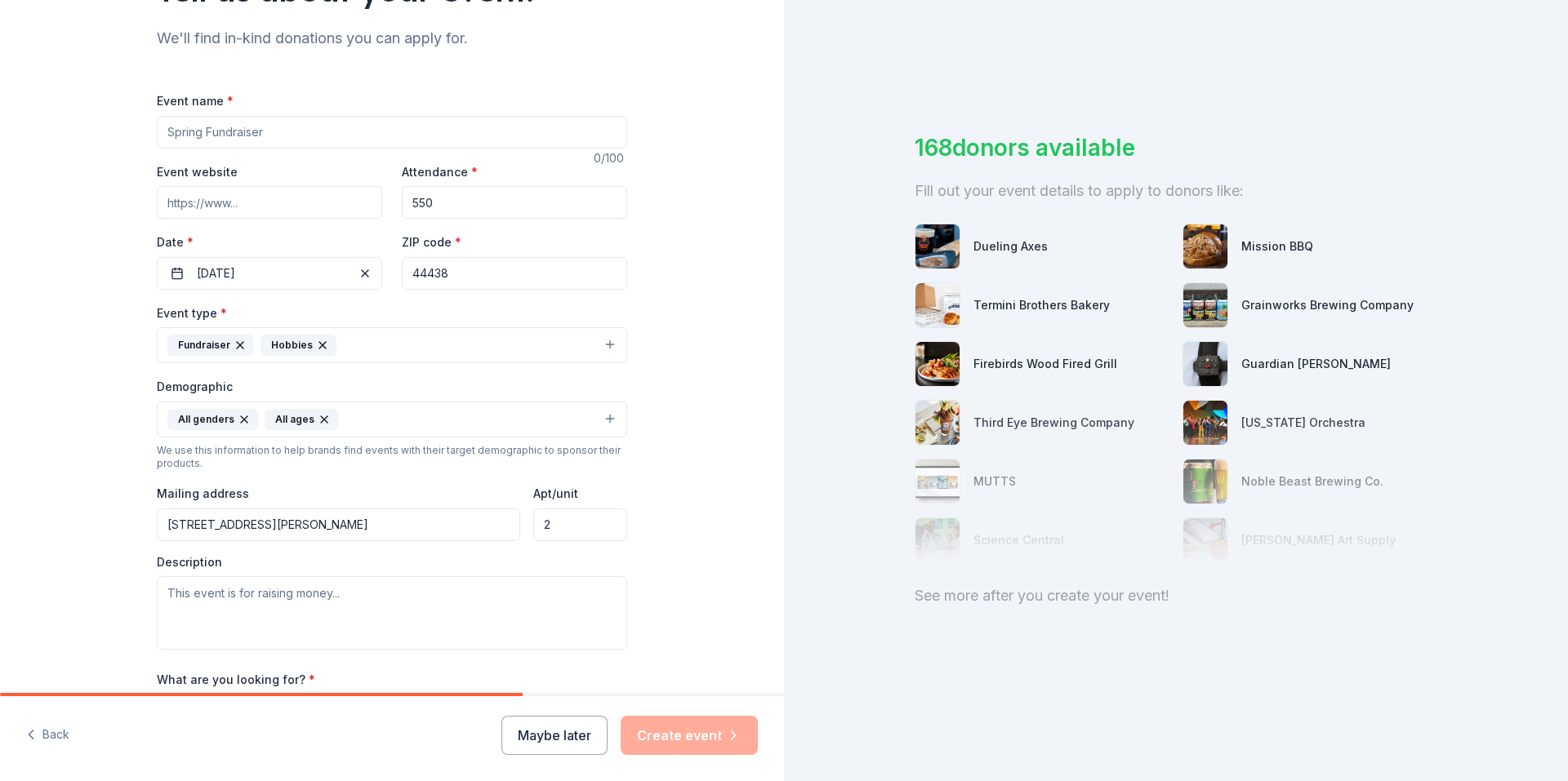
click at [307, 534] on input "[STREET_ADDRESS][PERSON_NAME]" at bounding box center [338, 524] width 363 height 32
click at [115, 561] on div "Tell us about your event. We'll find in-kind donations you can apply for. Event…" at bounding box center [392, 382] width 784 height 1090
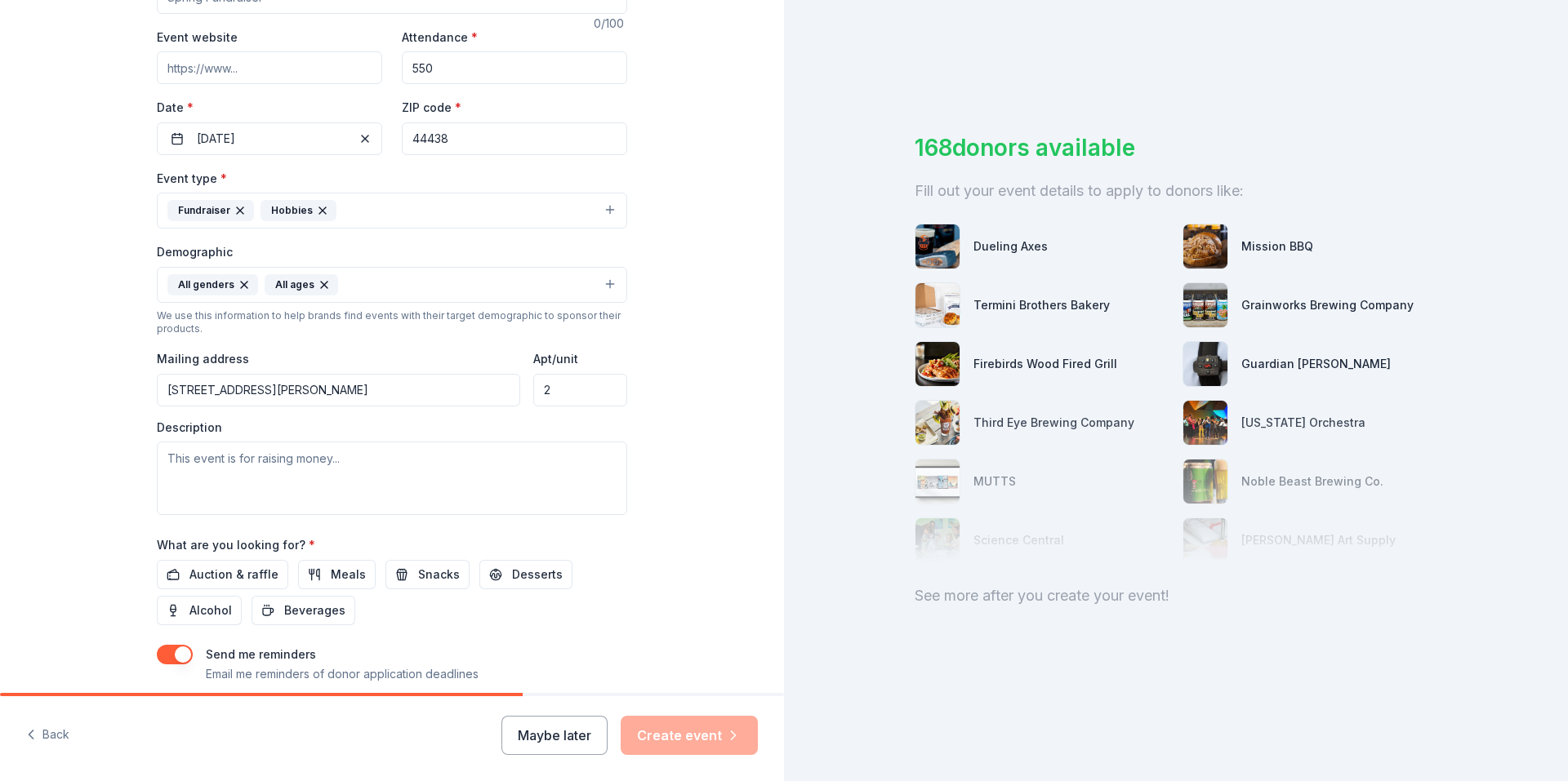
scroll to position [327, 0]
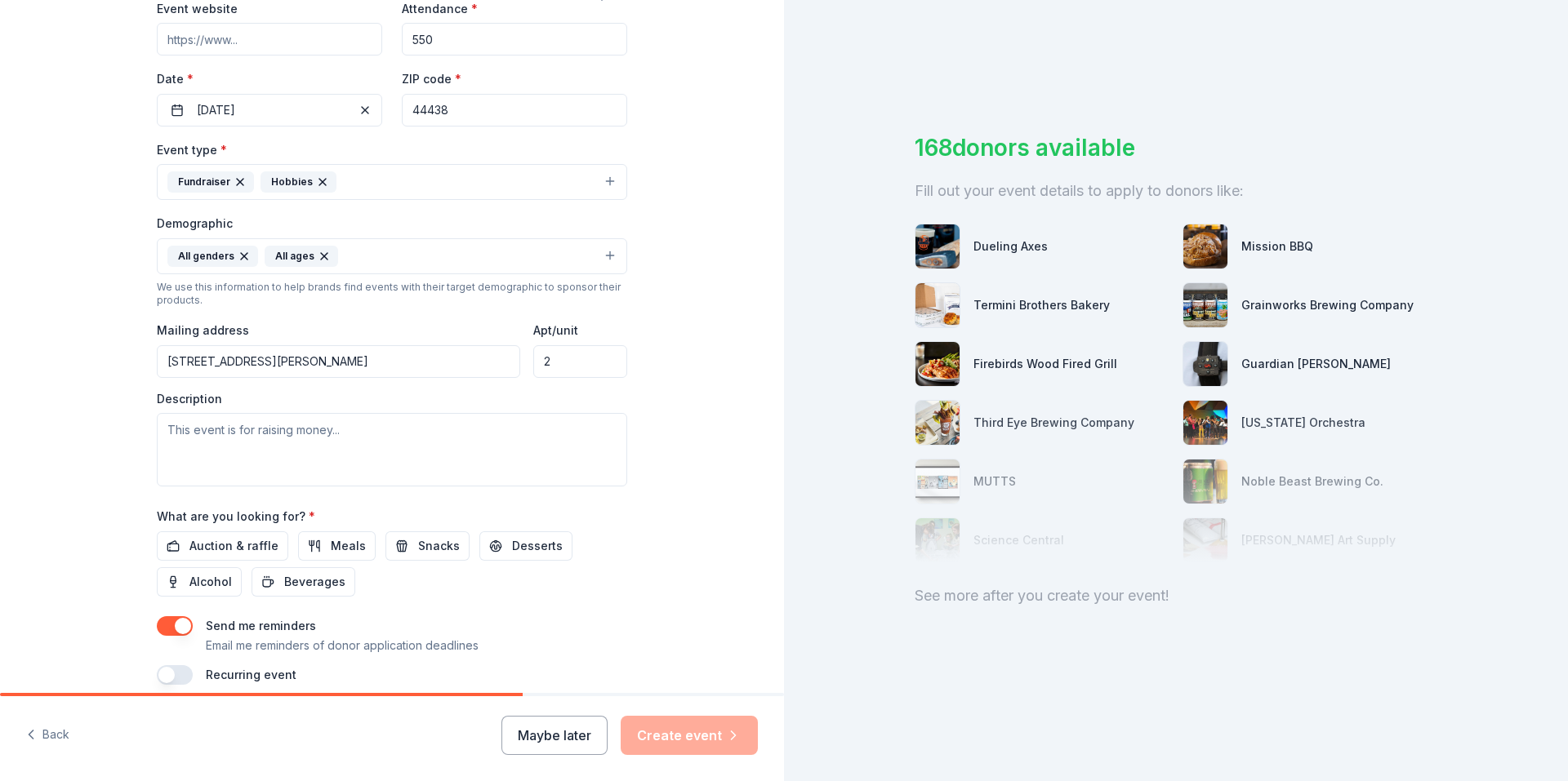
click at [270, 353] on input "[STREET_ADDRESS][PERSON_NAME]" at bounding box center [338, 361] width 363 height 32
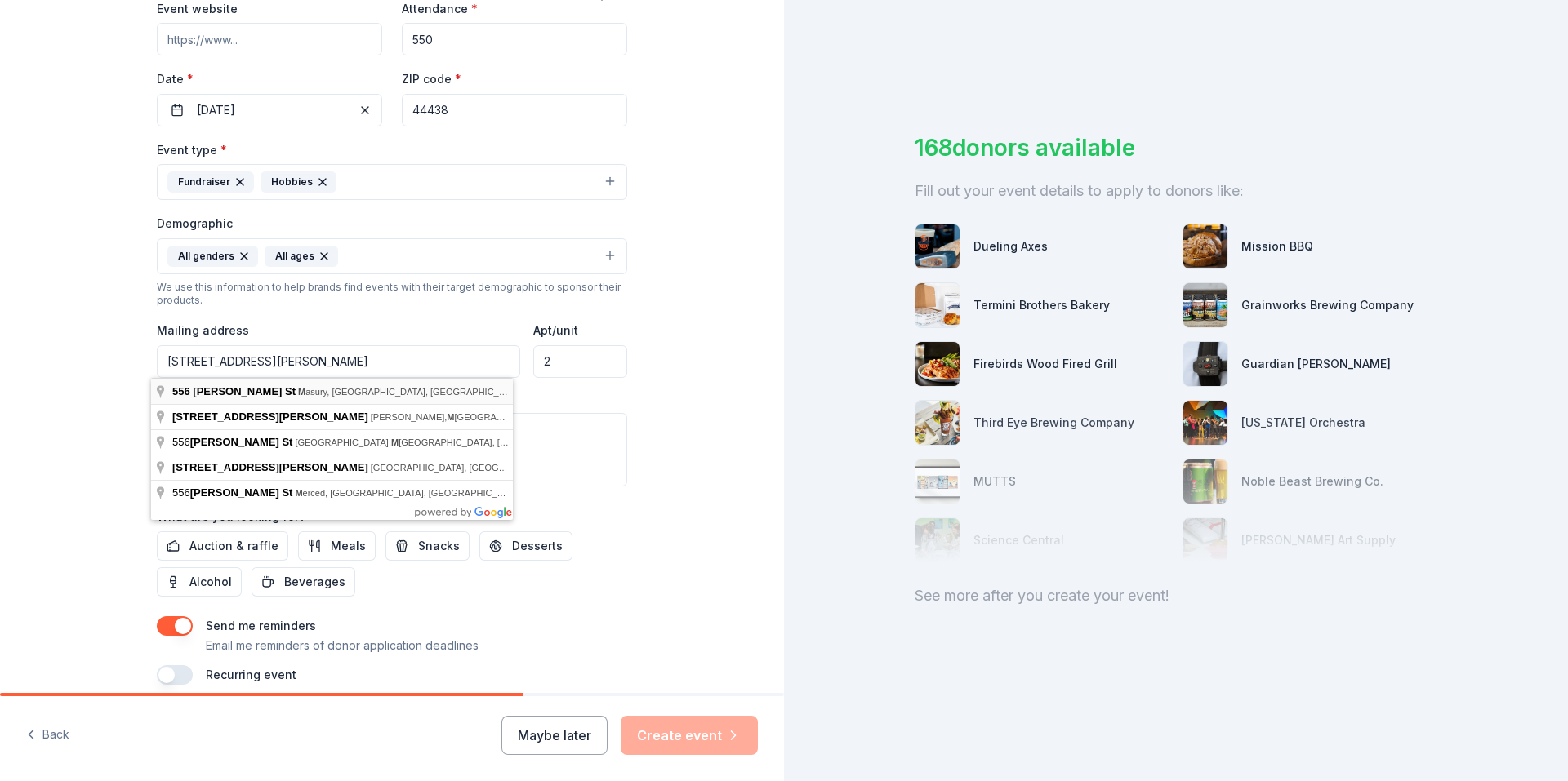
type input "[STREET_ADDRESS][PERSON_NAME]"
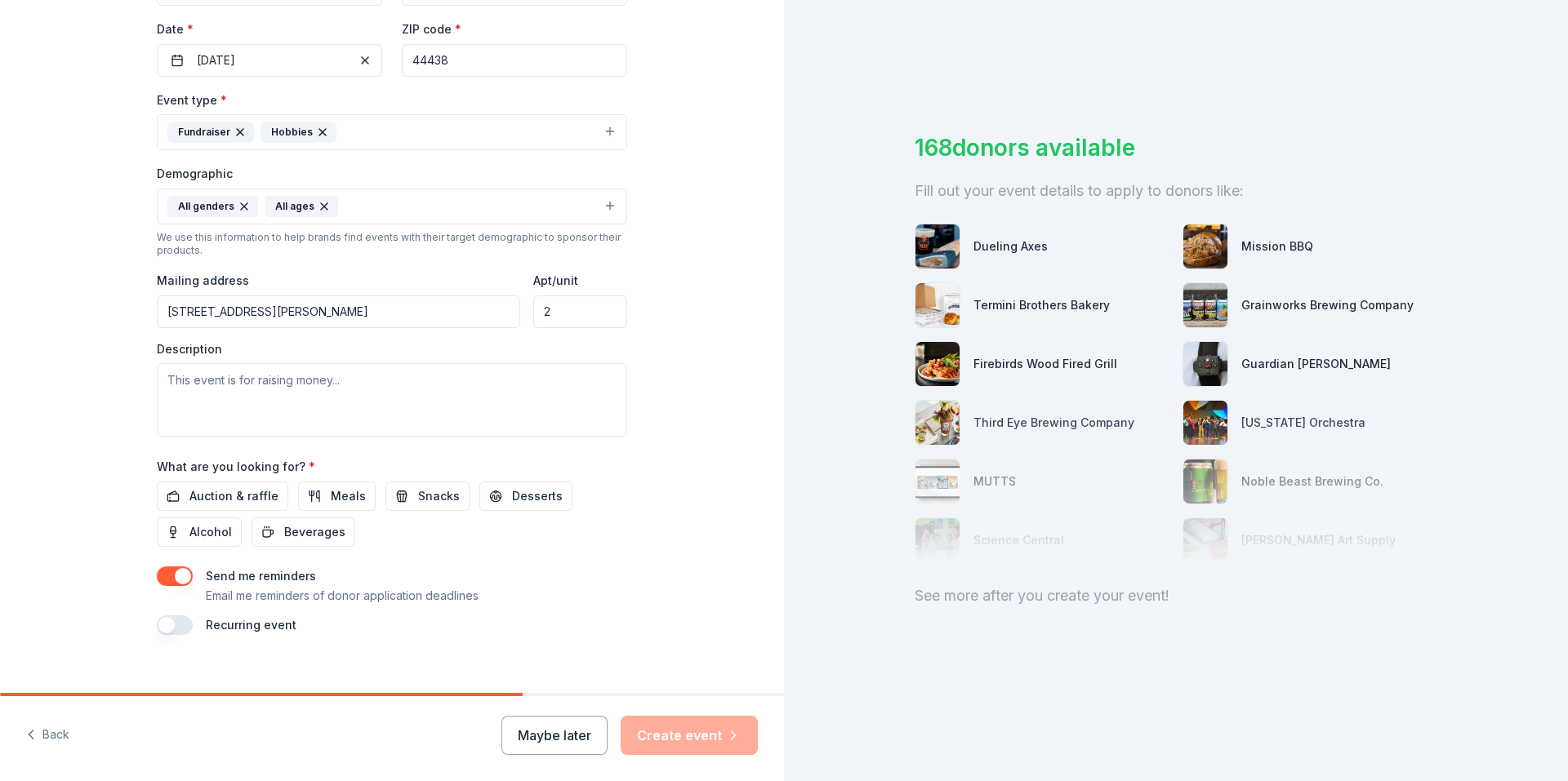
scroll to position [396, 0]
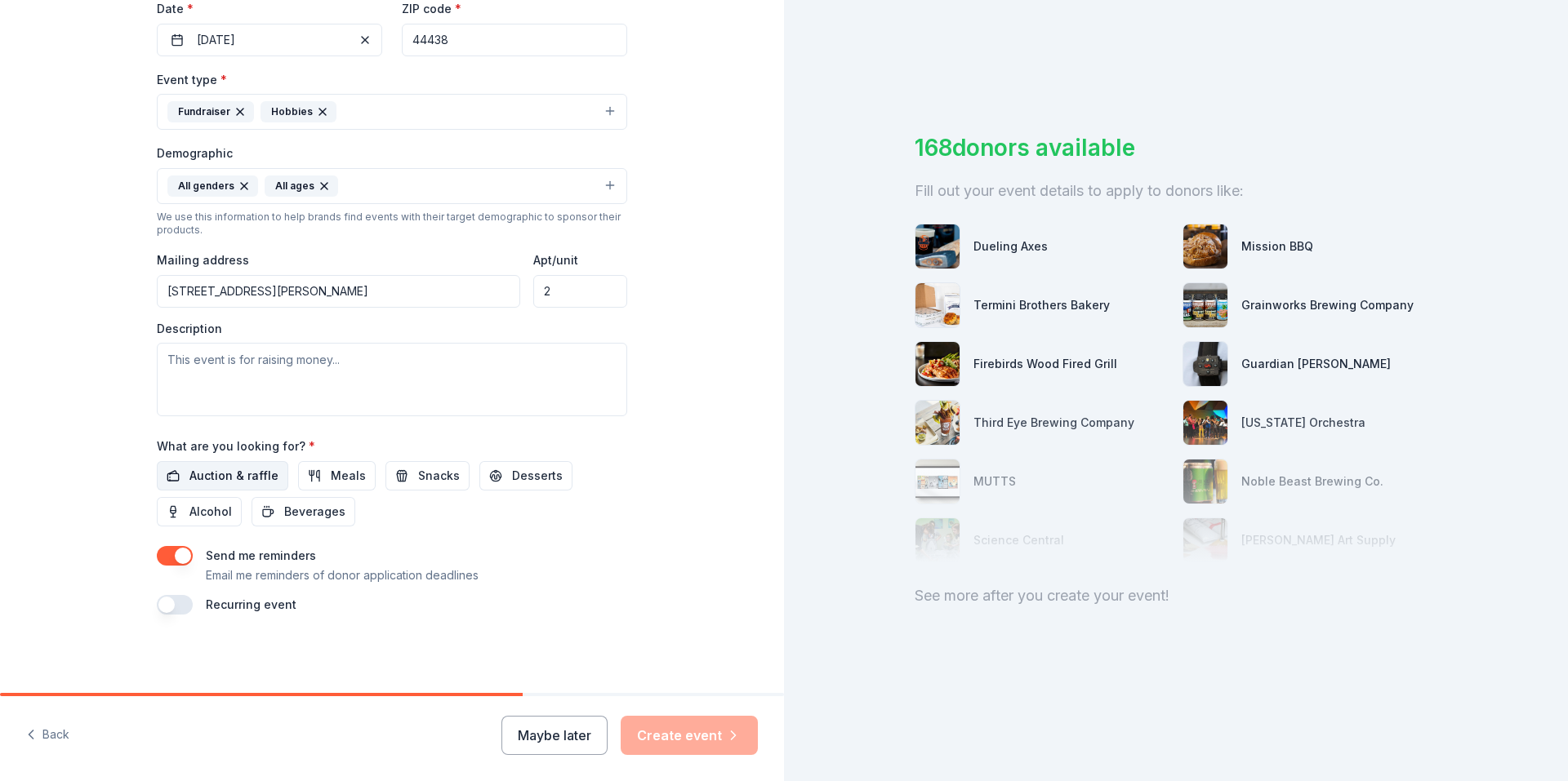
click at [252, 478] on span "Auction & raffle" at bounding box center [234, 476] width 89 height 19
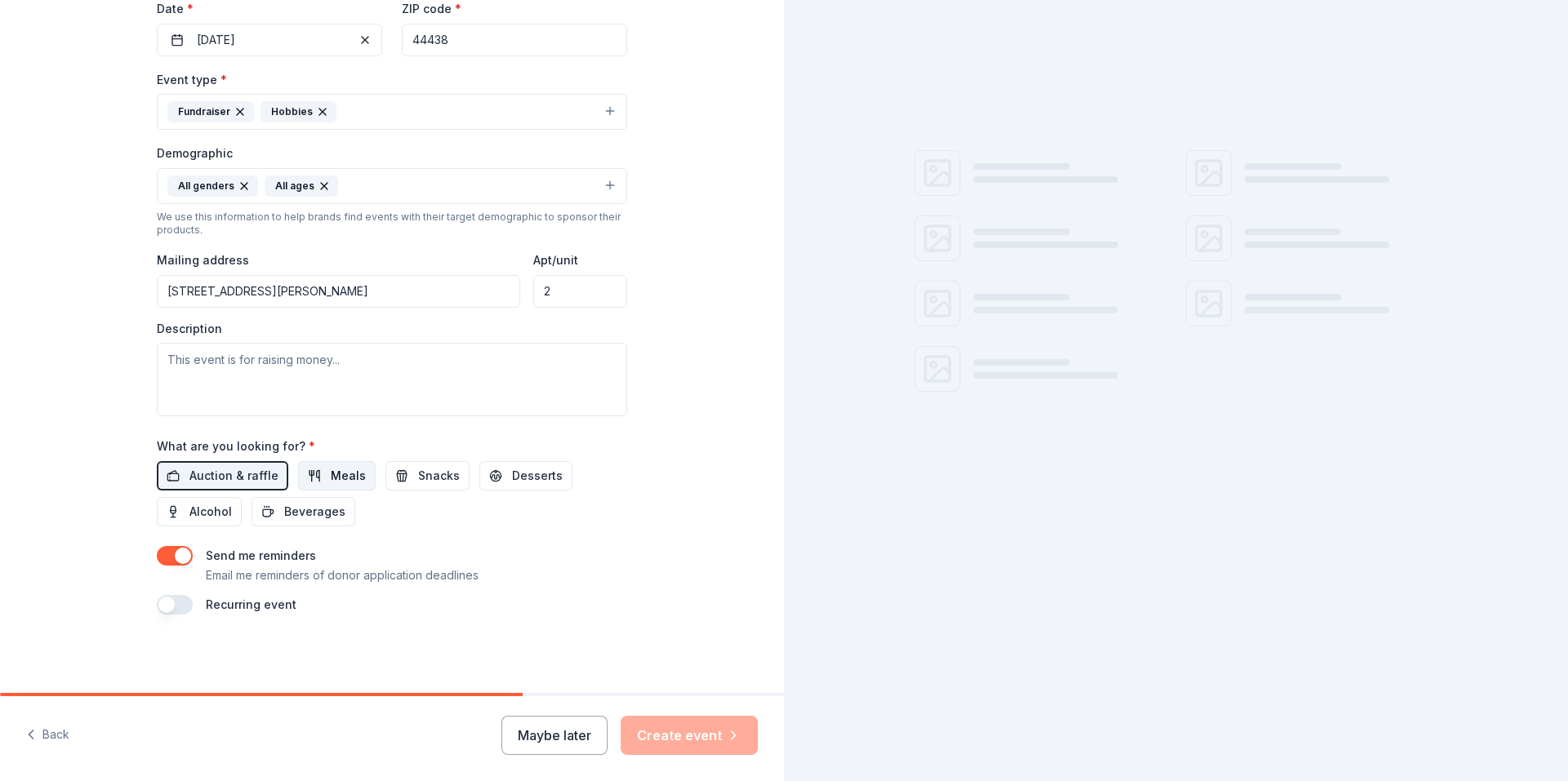
click at [330, 481] on span "Meals" at bounding box center [348, 476] width 35 height 19
click at [418, 482] on span "Snacks" at bounding box center [438, 476] width 41 height 19
click at [520, 479] on span "Desserts" at bounding box center [536, 476] width 51 height 19
click at [211, 511] on span "Alcohol" at bounding box center [211, 511] width 42 height 19
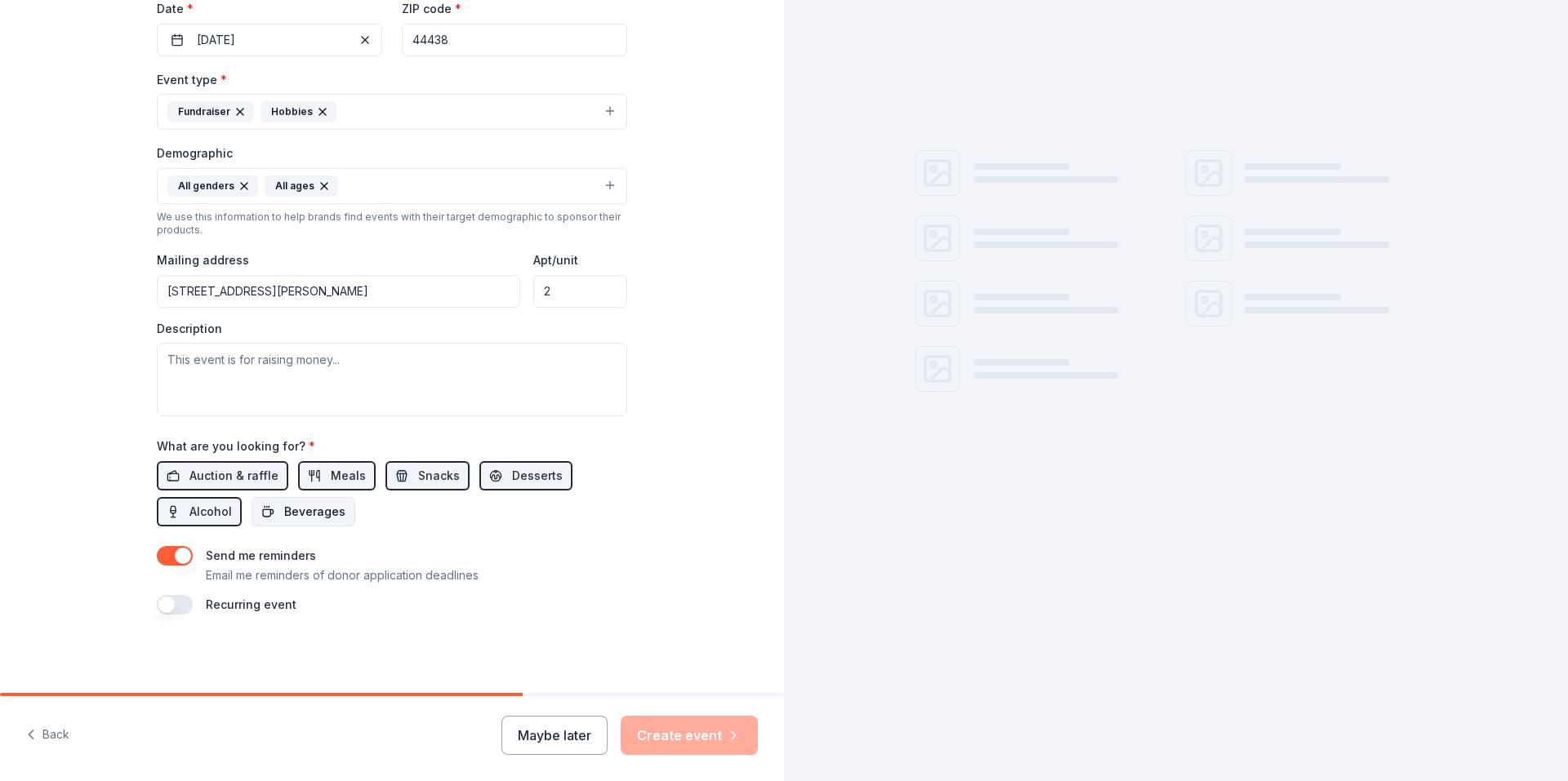
click at [274, 516] on button "Beverages" at bounding box center [303, 511] width 104 height 29
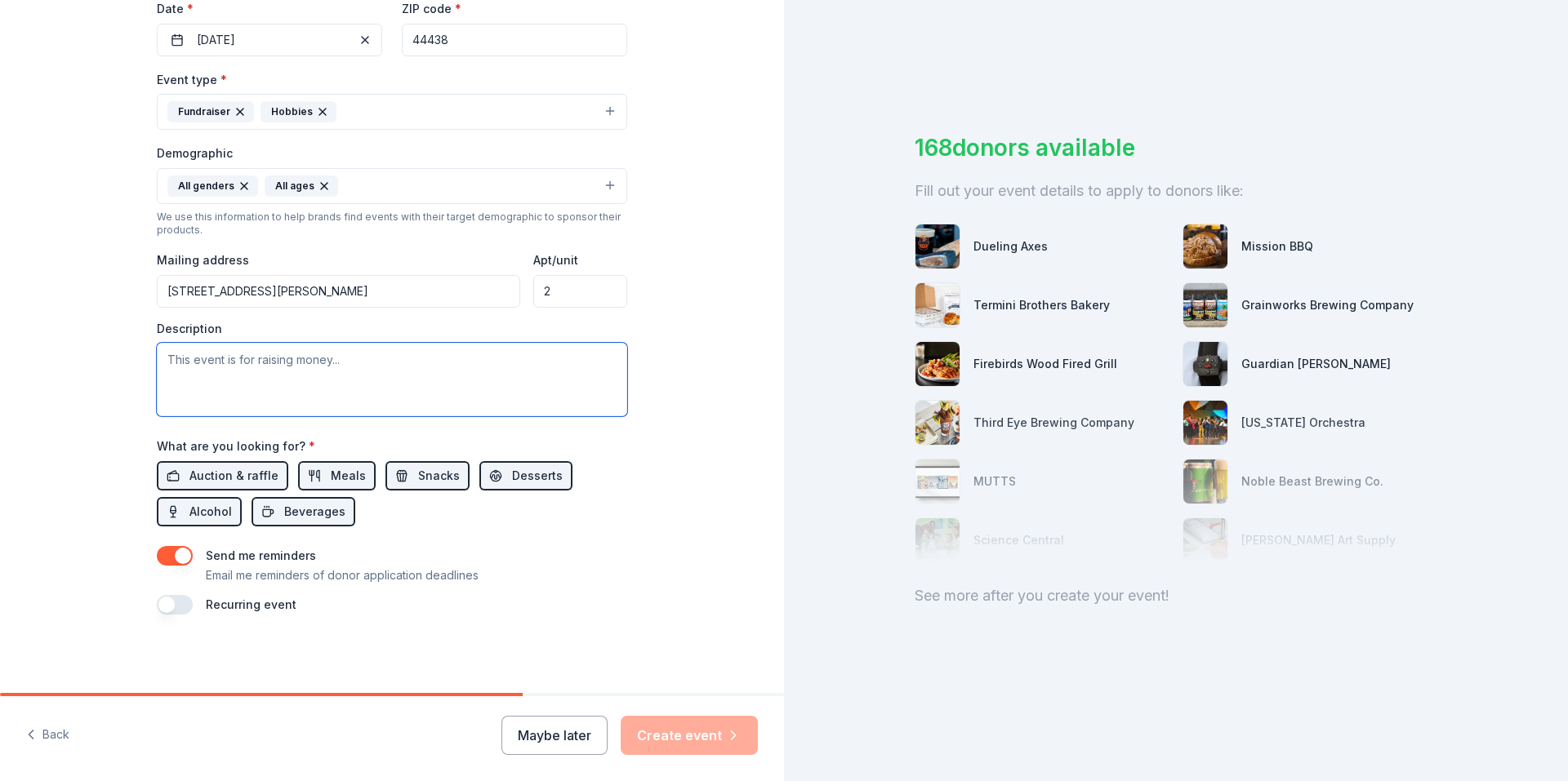
click at [246, 366] on textarea at bounding box center [391, 380] width 470 height 74
drag, startPoint x: 417, startPoint y: 385, endPoint x: 444, endPoint y: 389, distance: 27.3
click at [417, 385] on textarea at bounding box center [391, 380] width 470 height 74
paste textarea "WE ARE STARTING A NEW EVENT THIS YEAR TO GAIN FUNDS TO FURTHER ASSIST IN PAYING…"
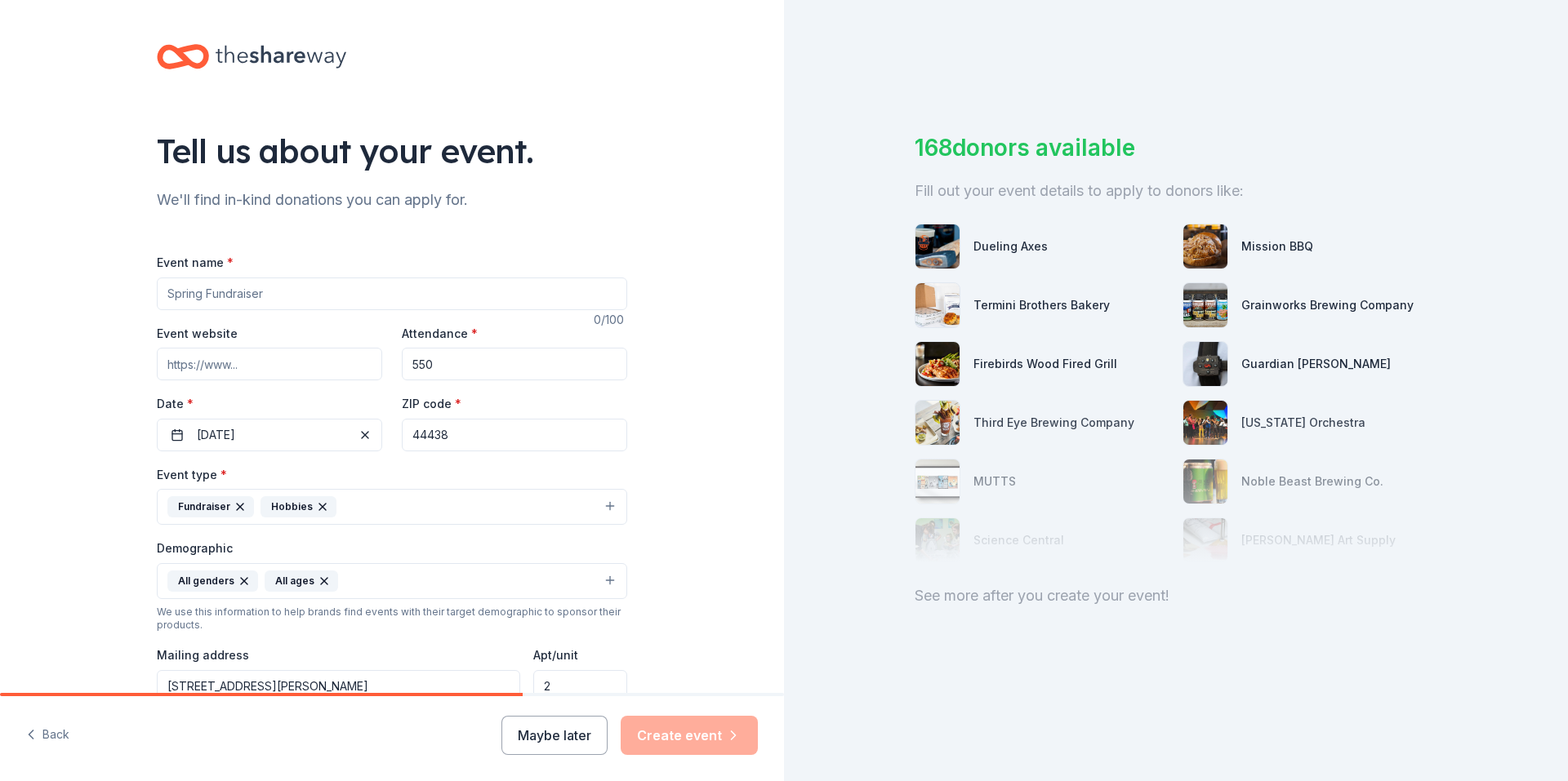
scroll to position [0, 0]
type textarea "WE ARE STARTING A NEW EVENT THIS YEAR TO GAIN FUNDS TO FURTHER ASSIST IN PAYING…"
click at [235, 297] on input "Event name *" at bounding box center [391, 294] width 470 height 32
type input "f"
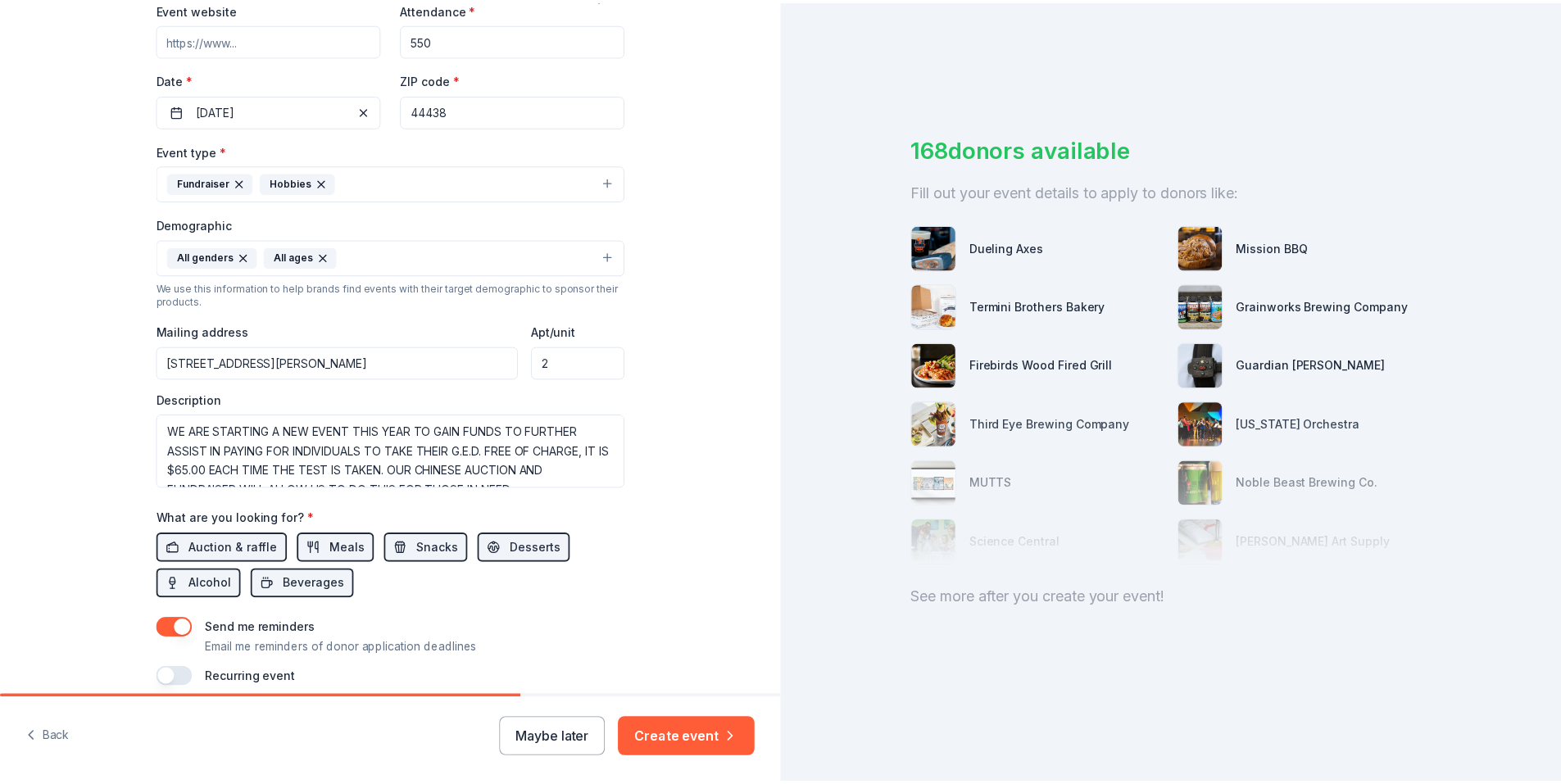
scroll to position [398, 0]
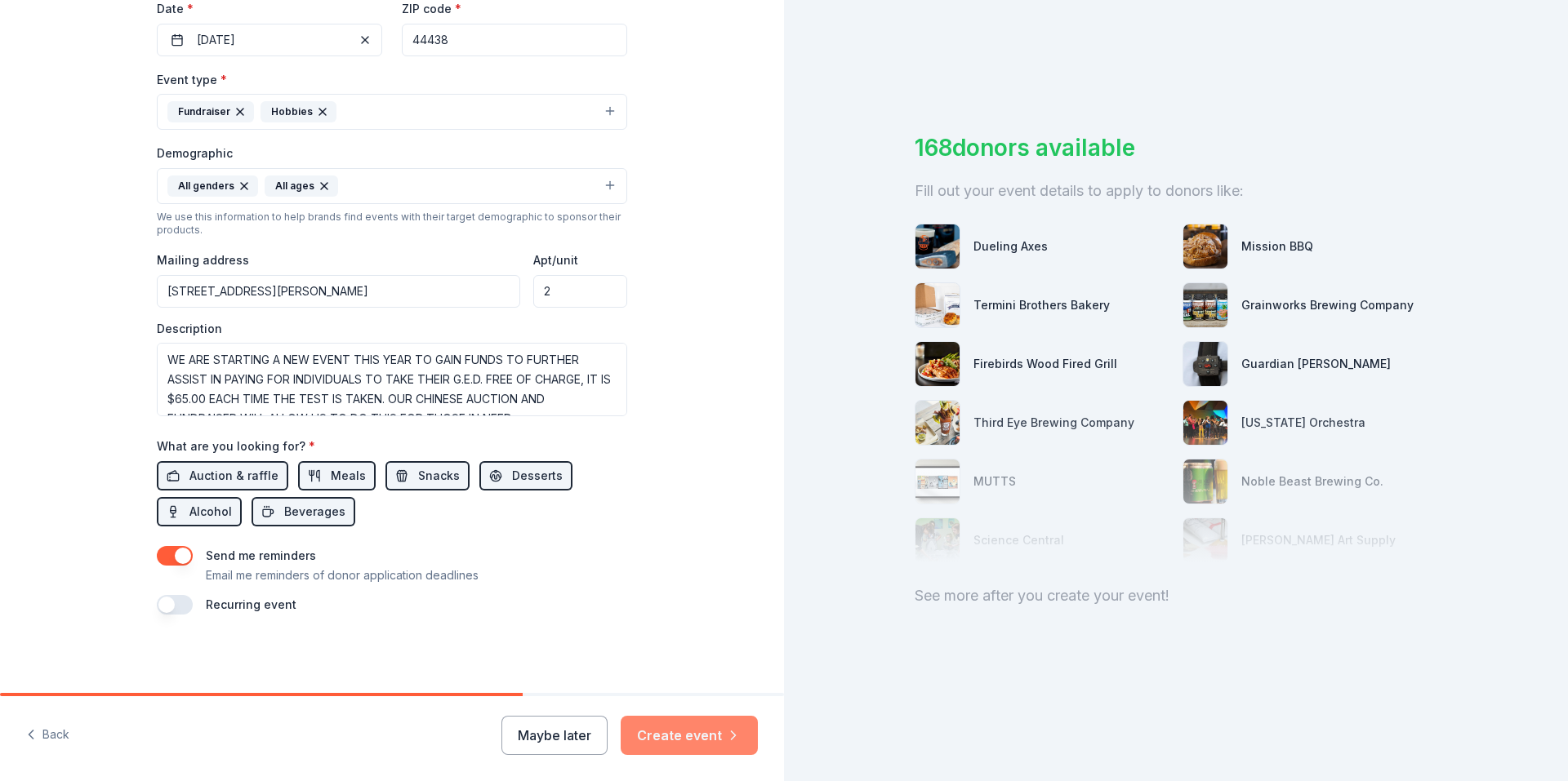
type input "FALL INTO GIVING"
click at [655, 735] on button "Create event" at bounding box center [688, 735] width 137 height 40
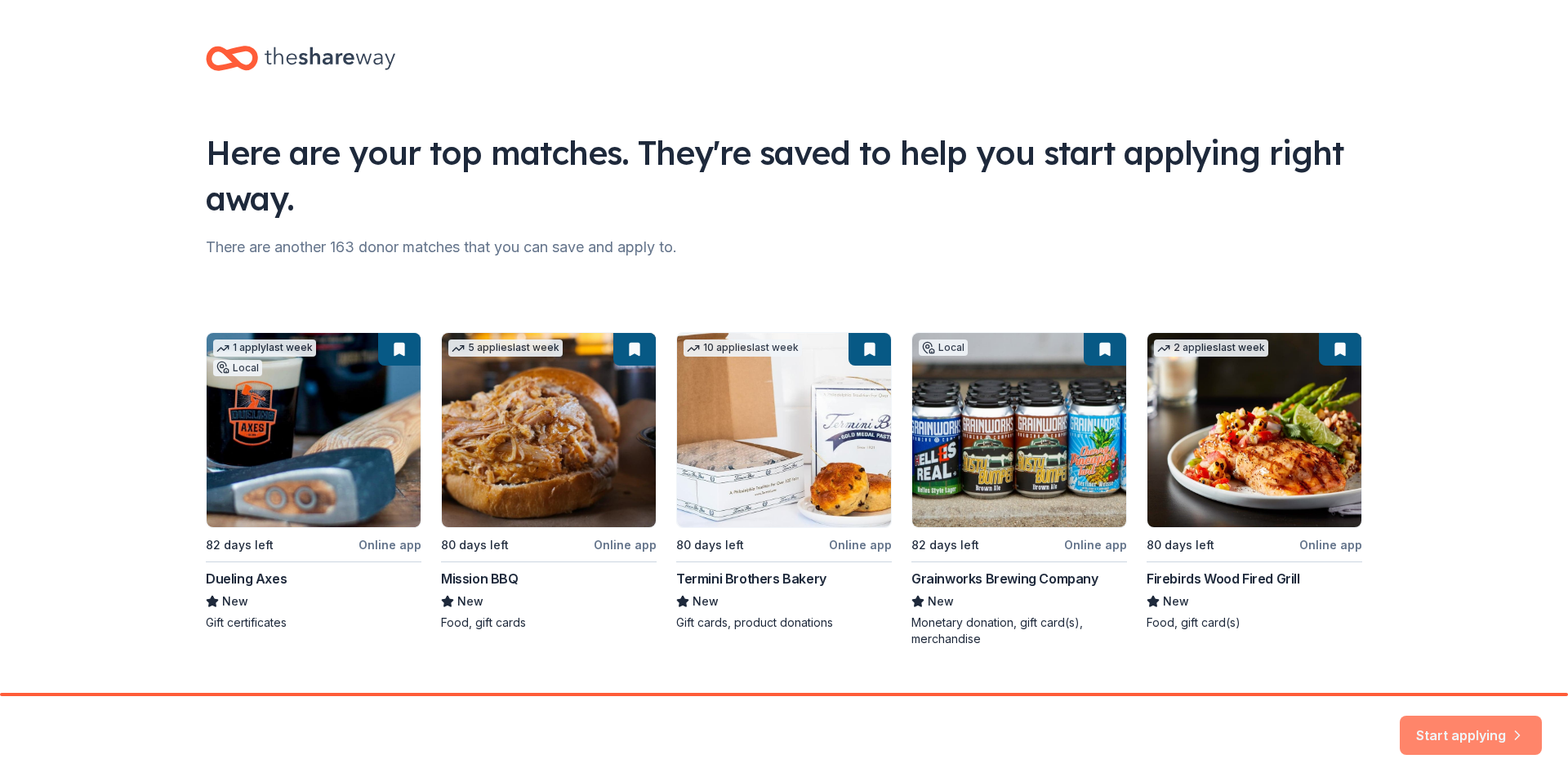
click at [1467, 736] on button "Start applying" at bounding box center [1470, 726] width 142 height 40
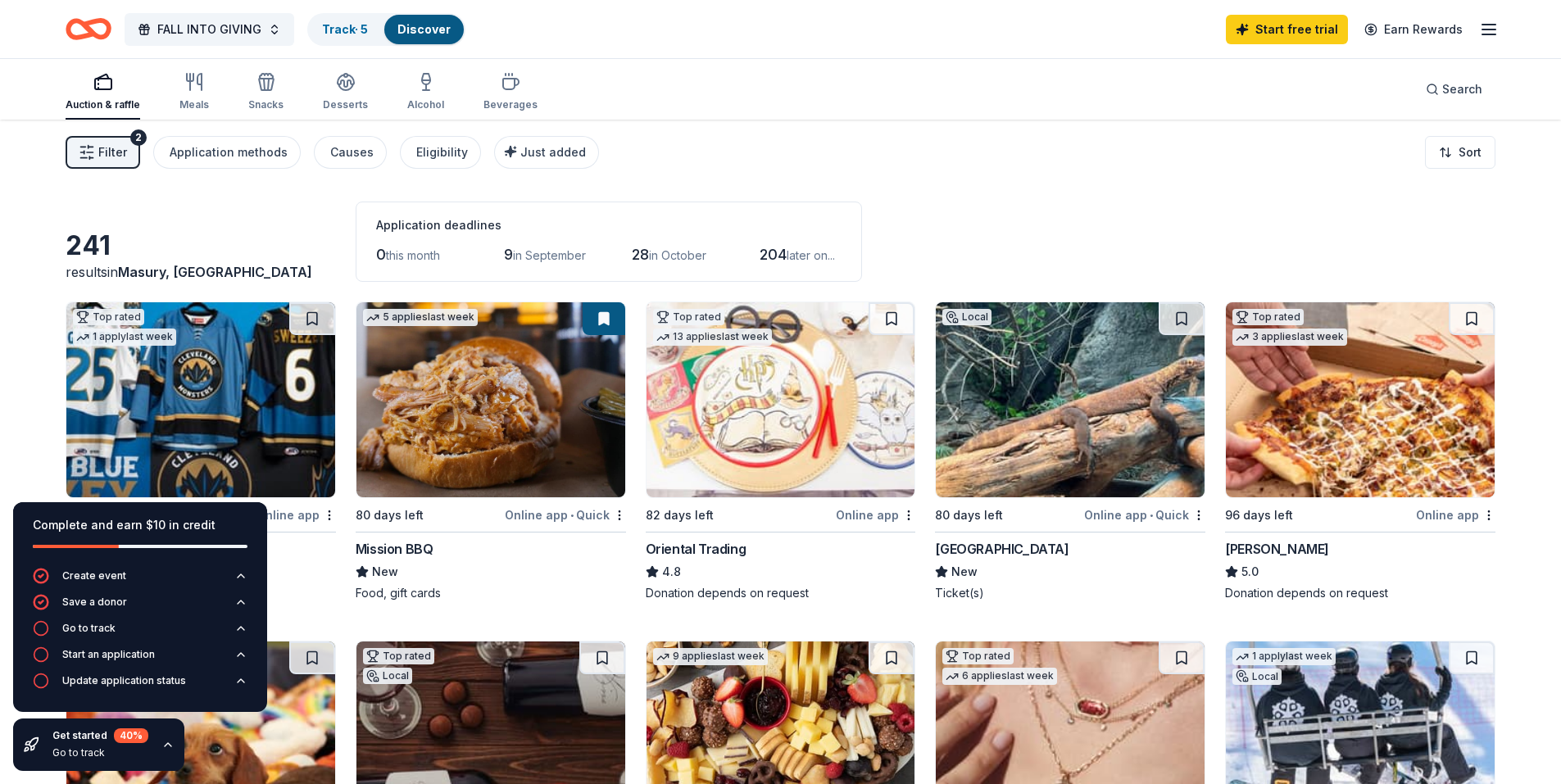
click at [436, 36] on div "Discover" at bounding box center [424, 30] width 79 height 30
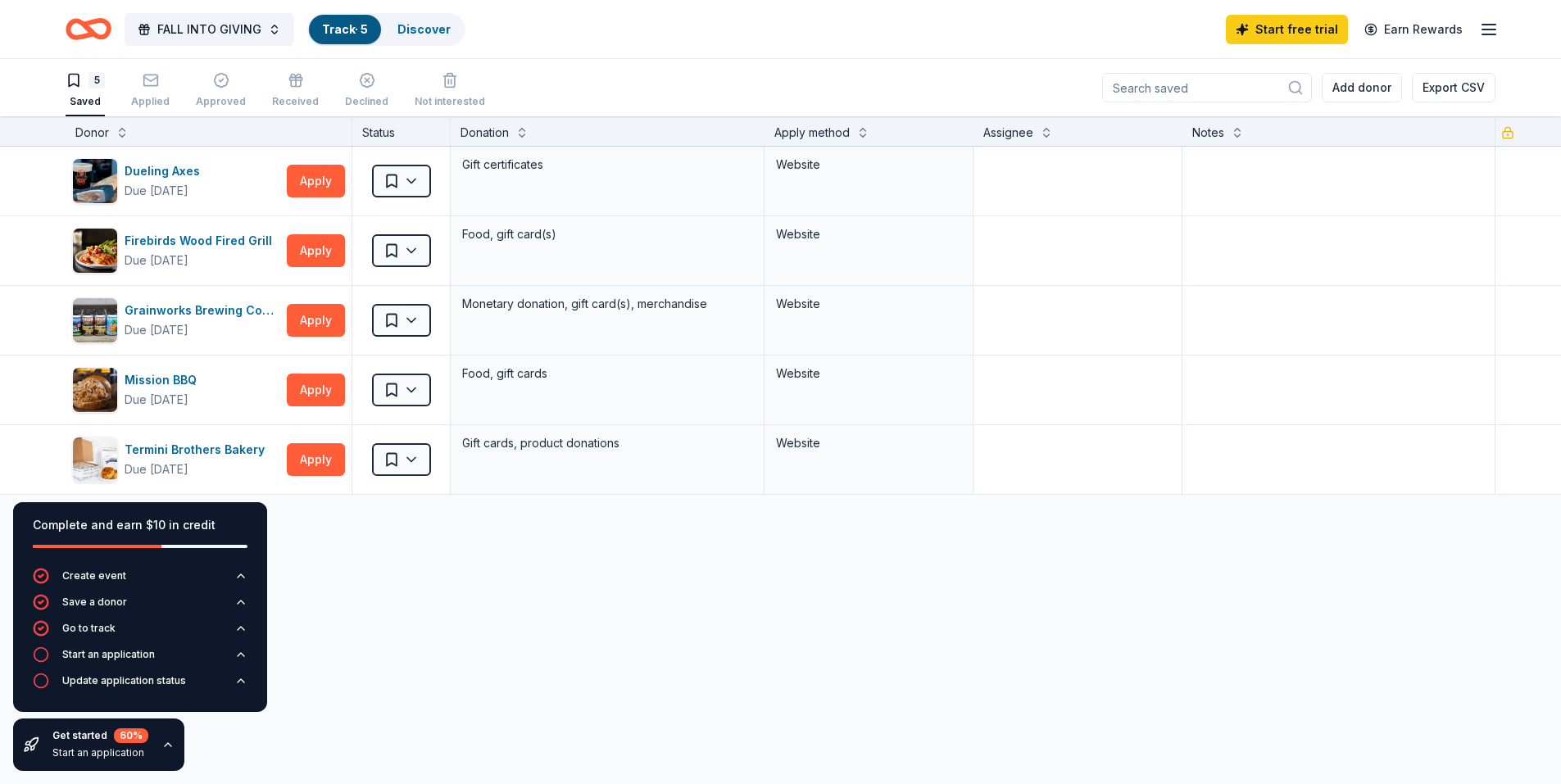
click at [330, 32] on link "Track · 5" at bounding box center [345, 29] width 46 height 14
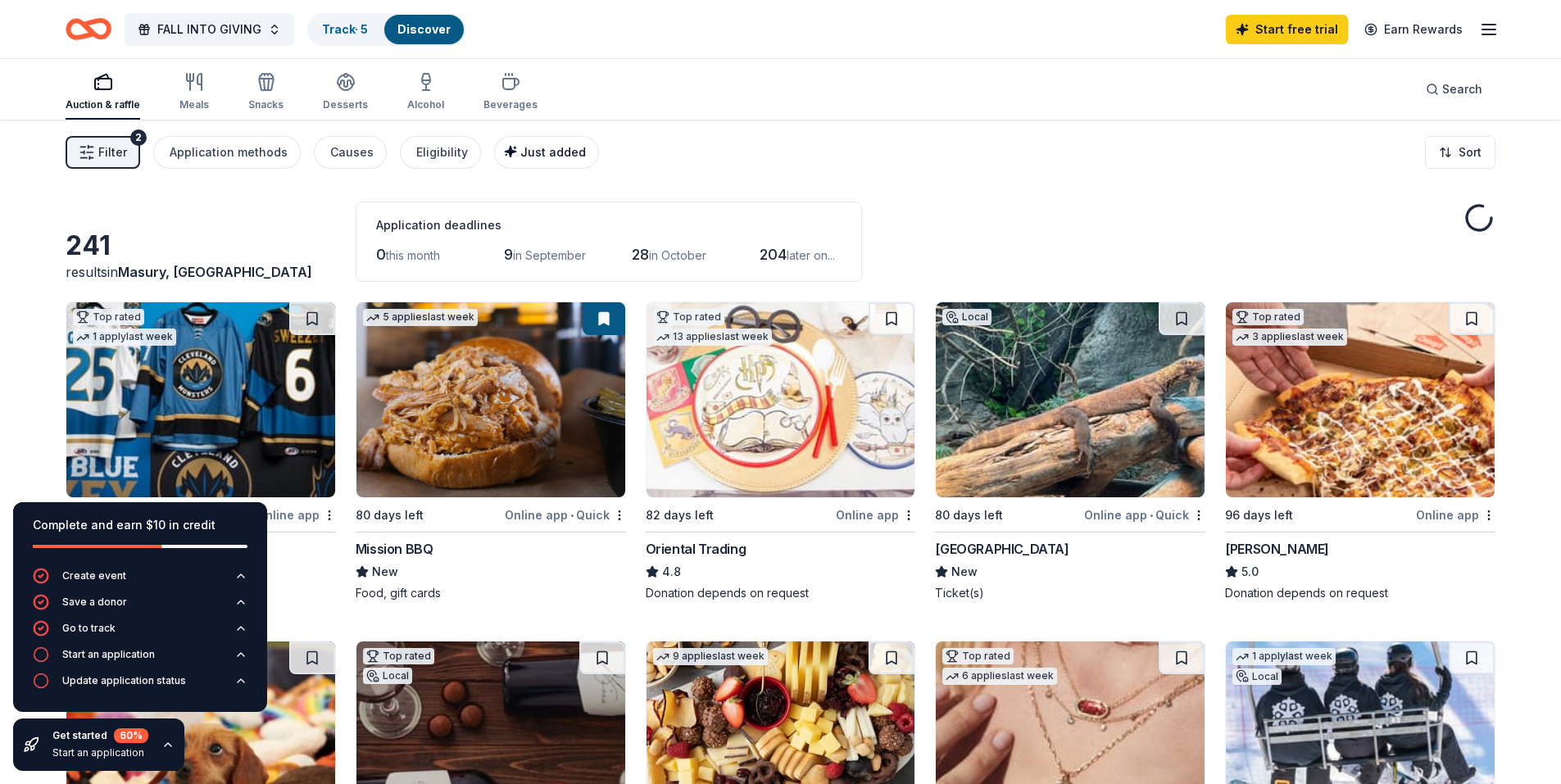
click at [520, 149] on span "Just added" at bounding box center [552, 151] width 66 height 14
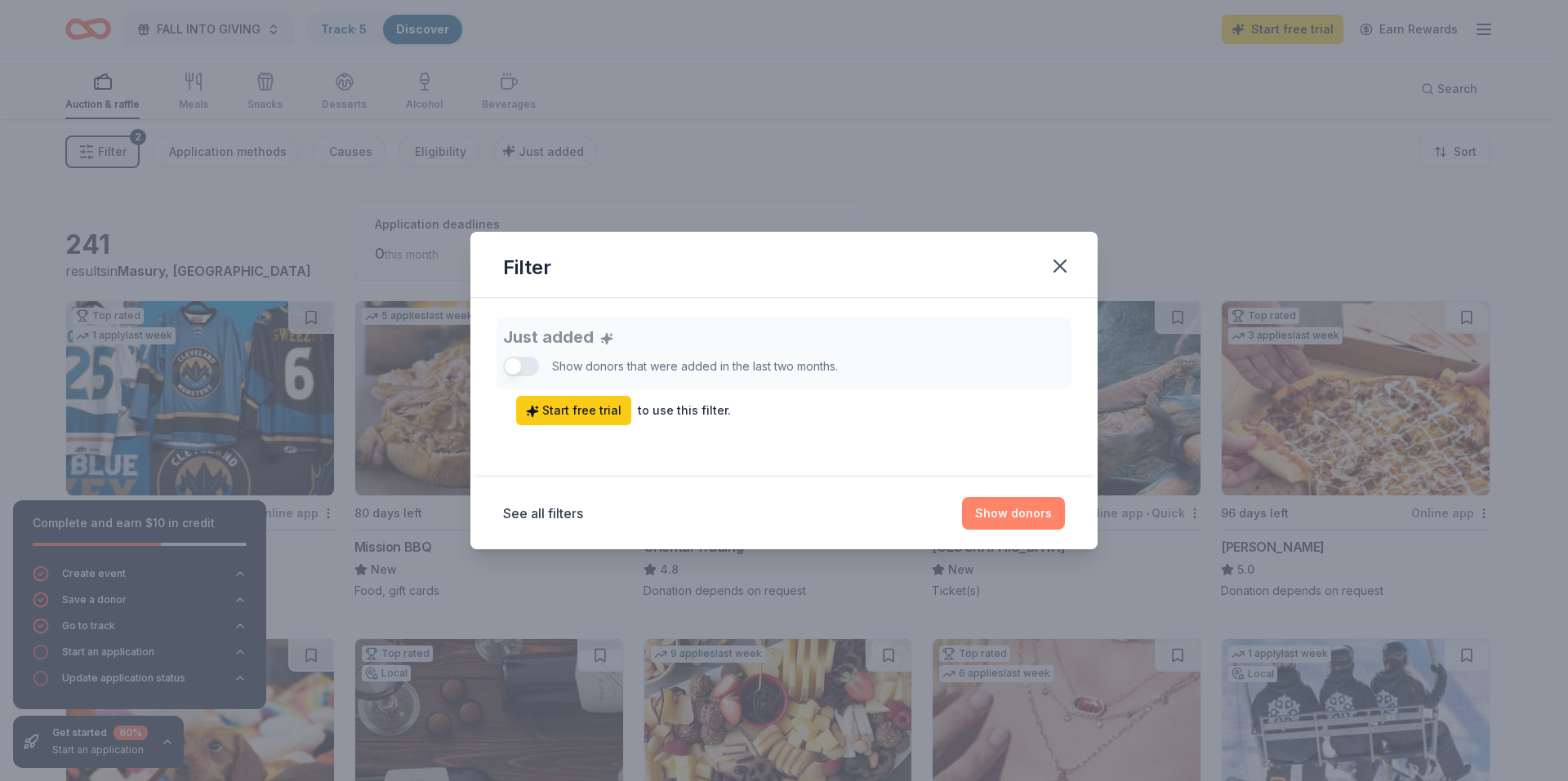
click at [982, 516] on button "Show donors" at bounding box center [1013, 512] width 103 height 32
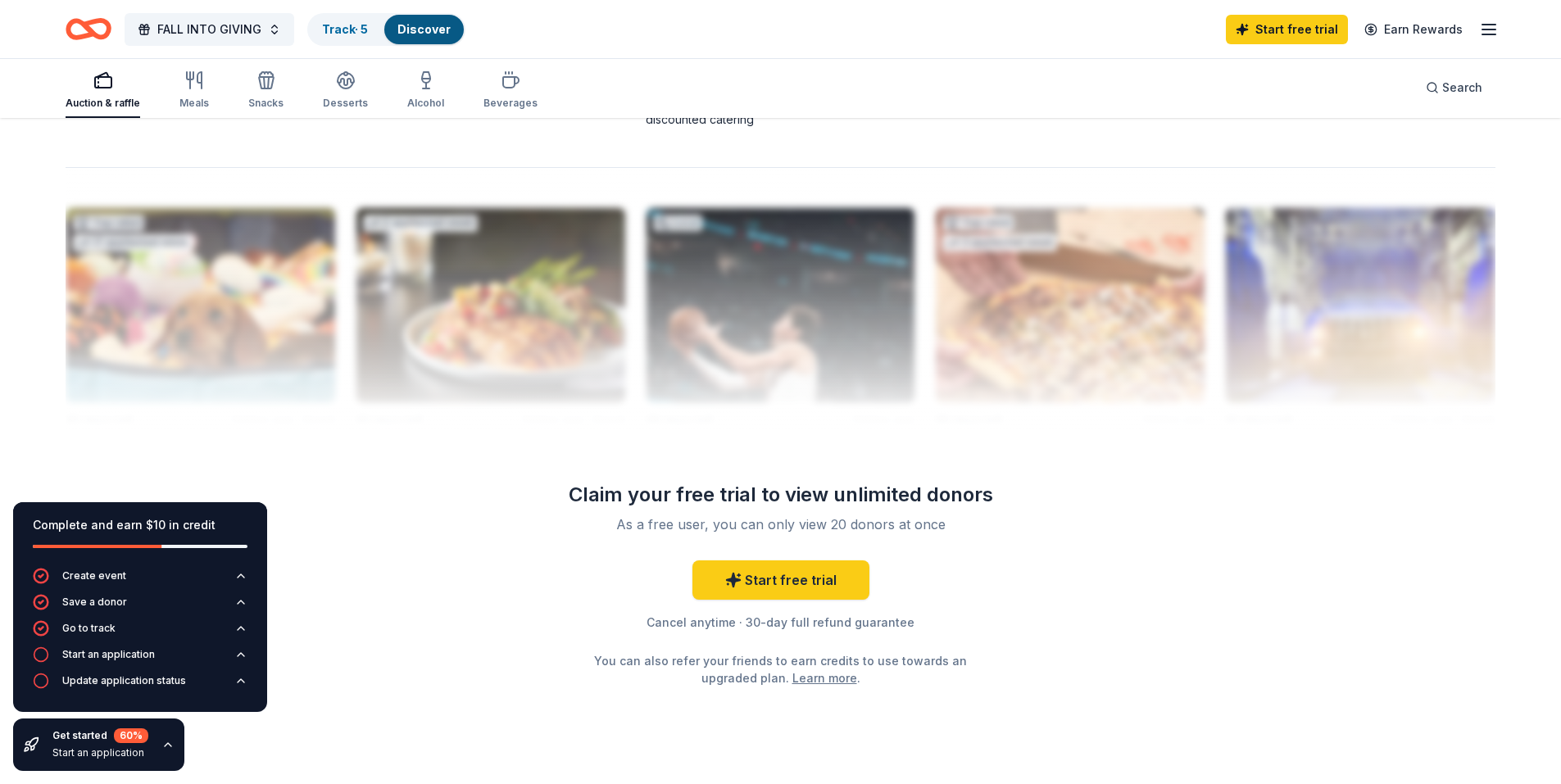
scroll to position [1581, 0]
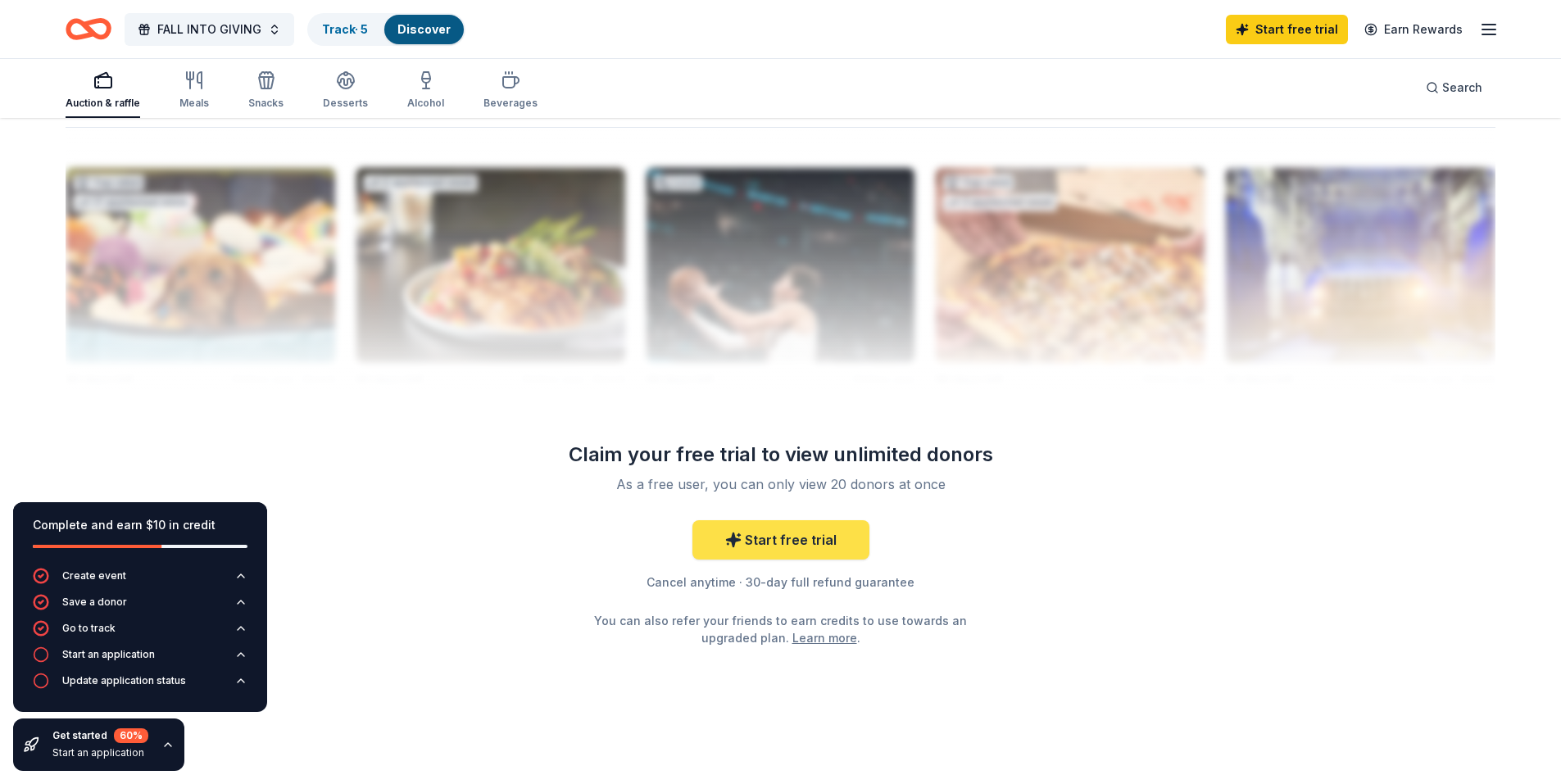
click at [725, 535] on link "Start free trial" at bounding box center [781, 539] width 177 height 40
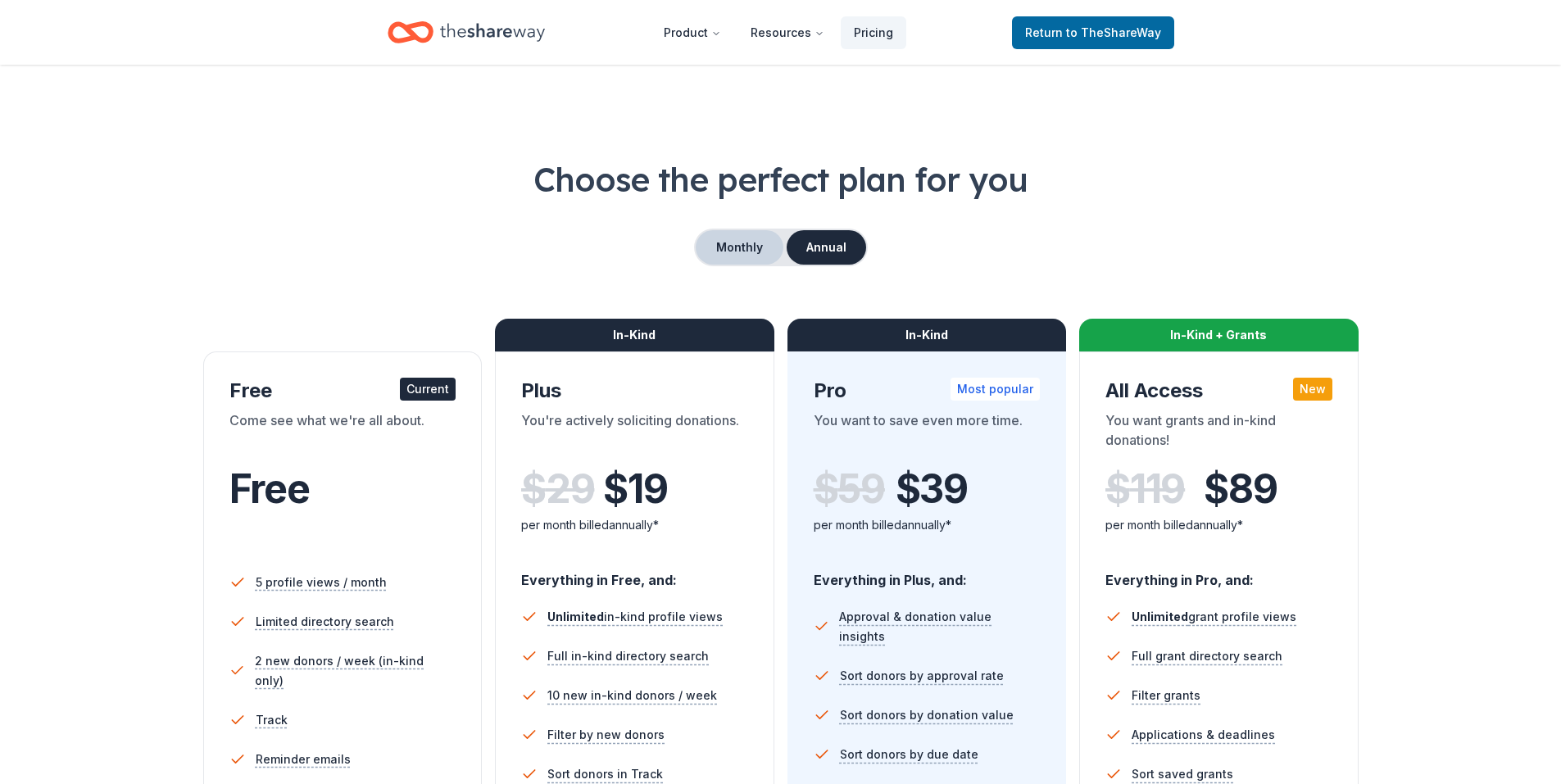
click at [734, 253] on button "Monthly" at bounding box center [739, 247] width 88 height 34
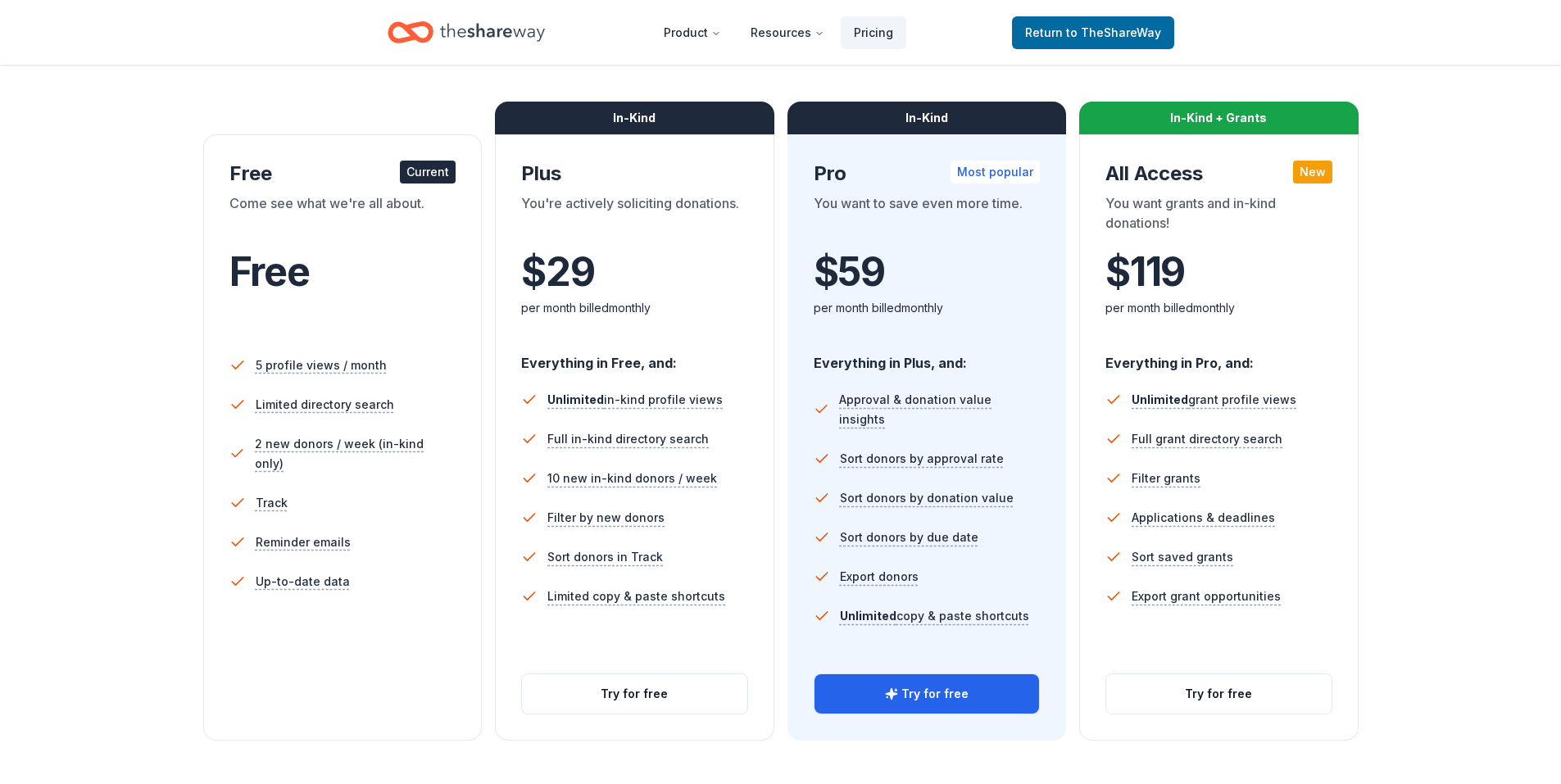
scroll to position [246, 0]
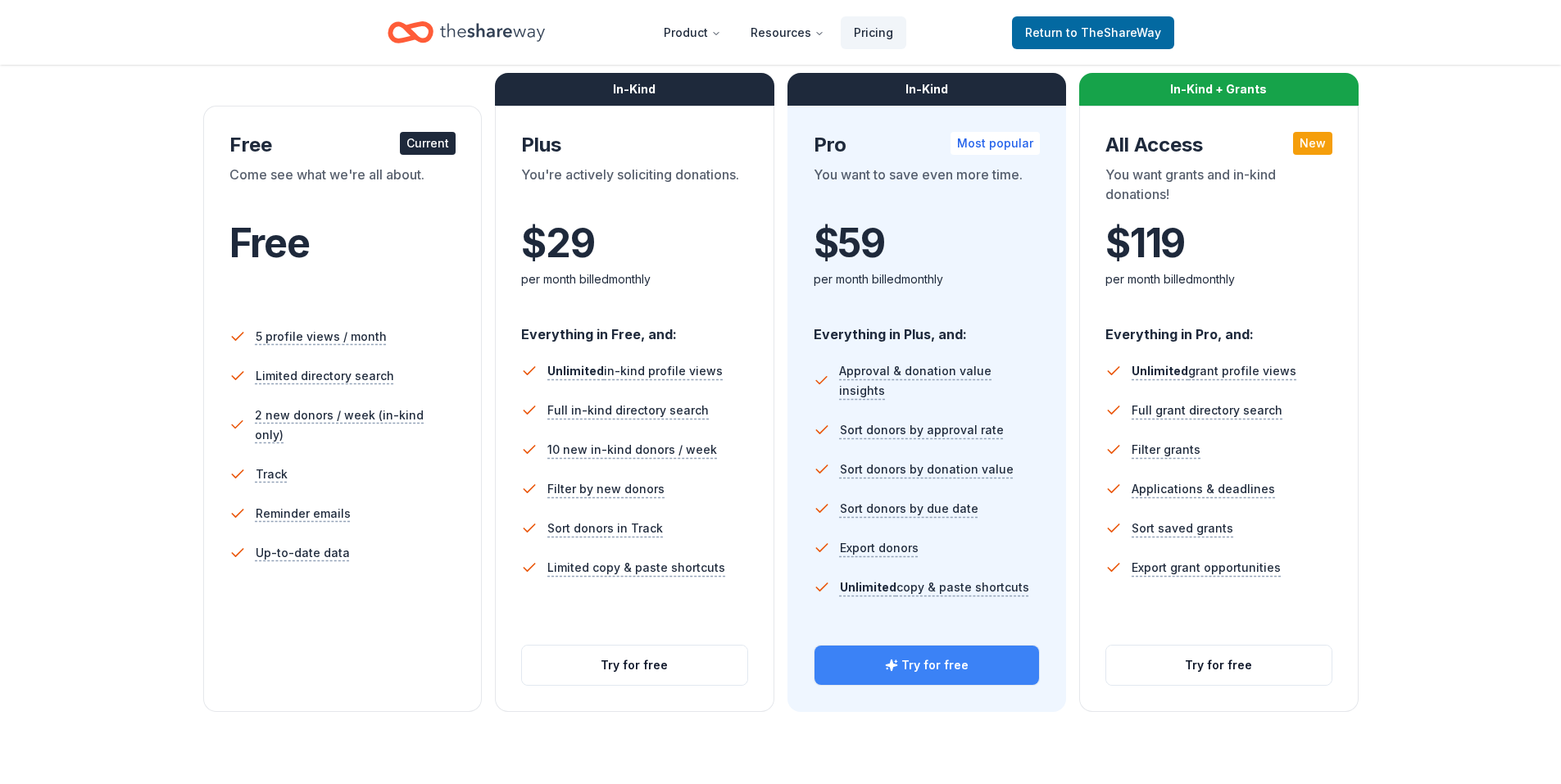
click at [937, 665] on button "Try for free" at bounding box center [927, 665] width 225 height 40
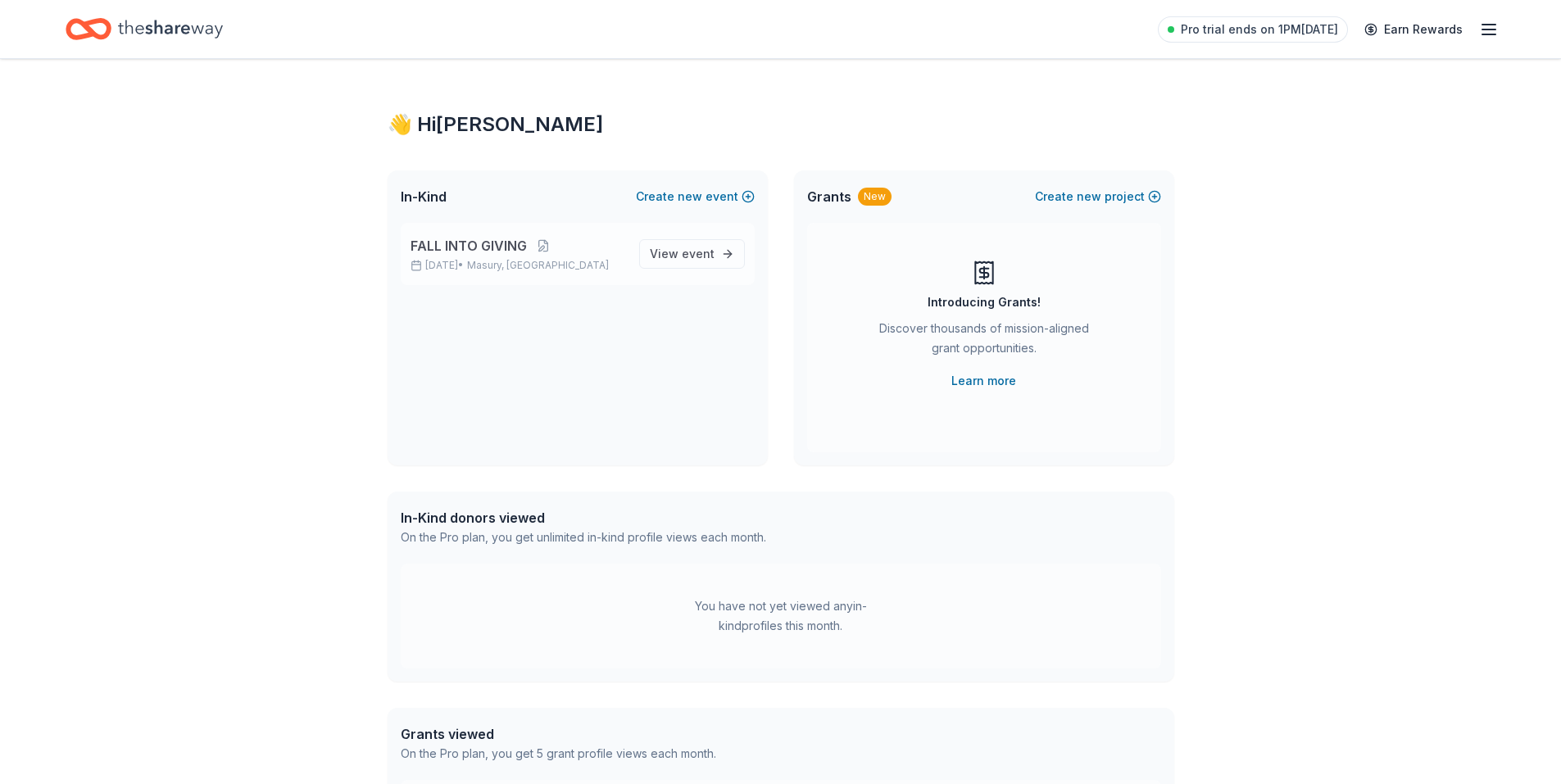
click at [482, 244] on span "FALL INTO GIVING" at bounding box center [469, 246] width 116 height 19
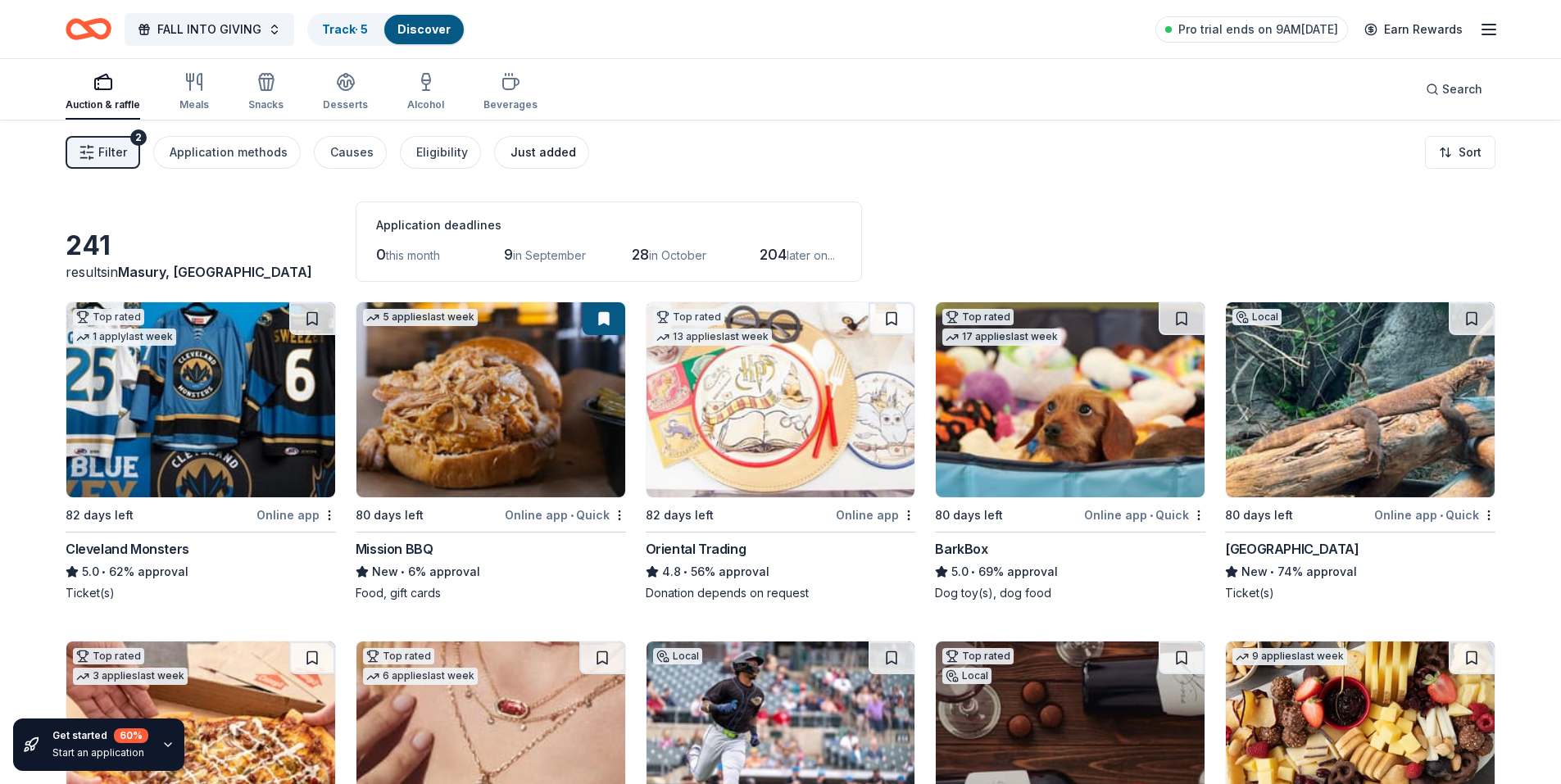
click at [521, 153] on div "Just added" at bounding box center [543, 151] width 66 height 19
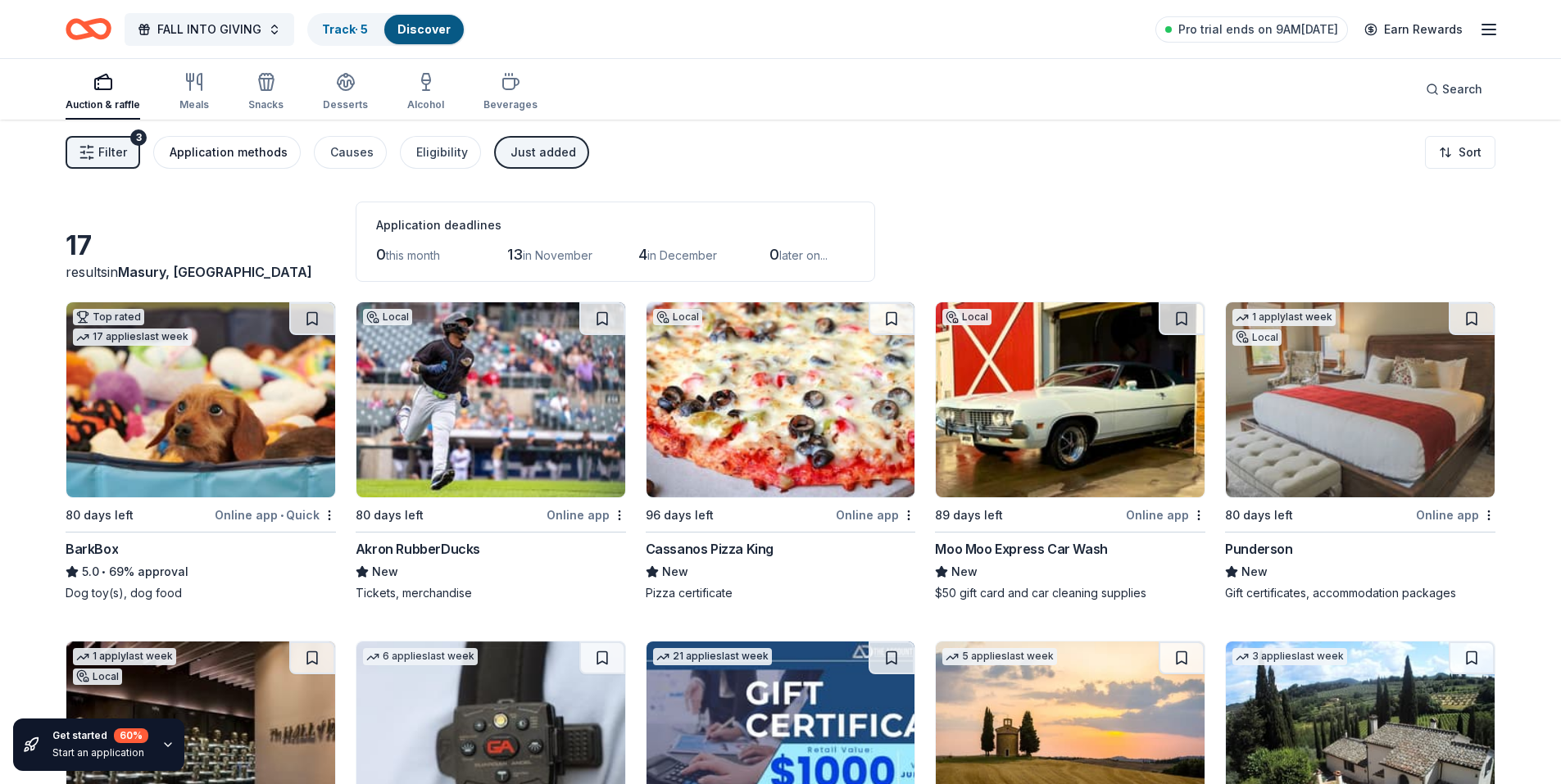
click at [187, 151] on div "Application methods" at bounding box center [229, 151] width 118 height 19
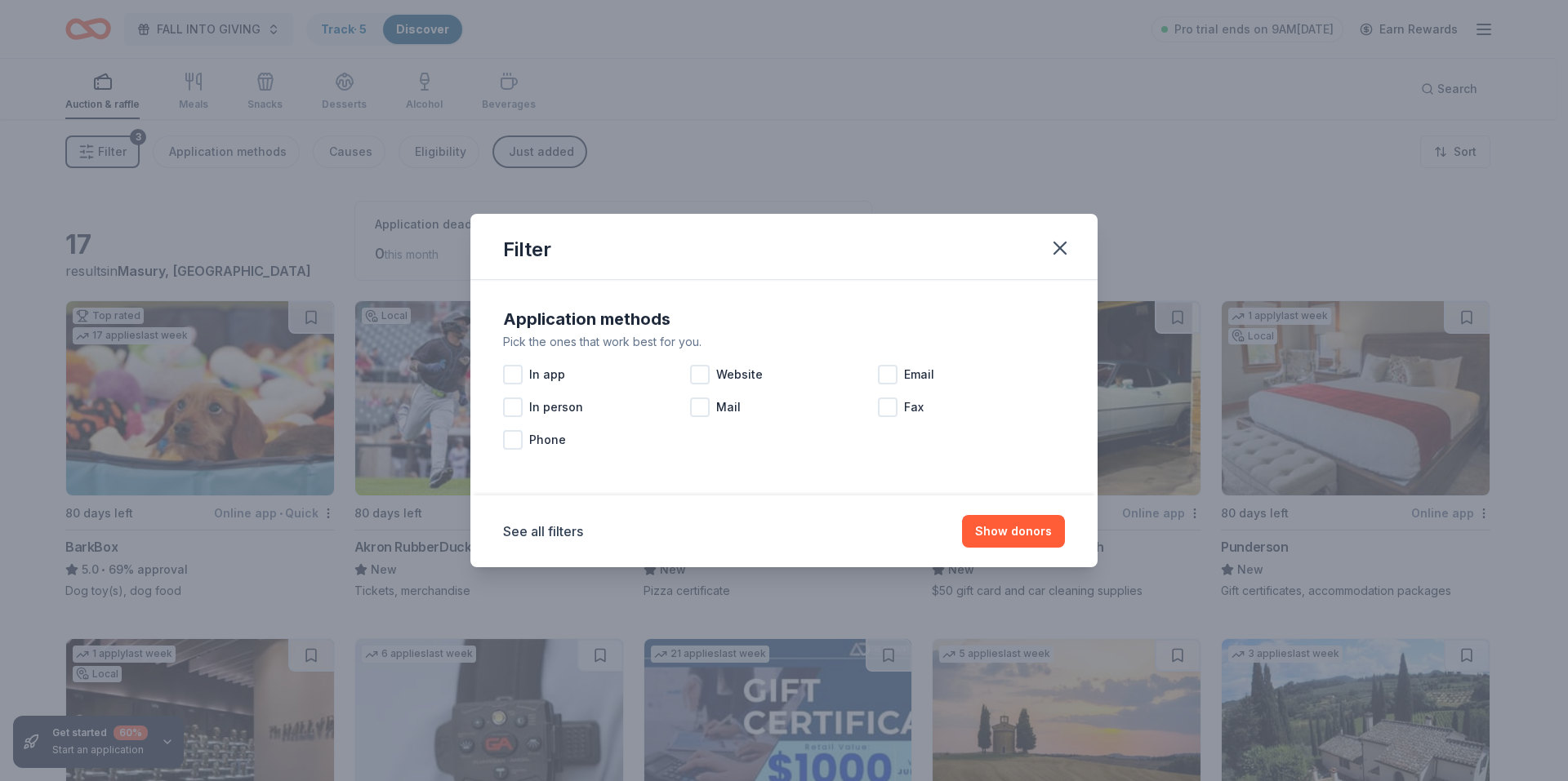
drag, startPoint x: 1060, startPoint y: 239, endPoint x: 1034, endPoint y: 247, distance: 27.2
click at [1054, 243] on icon "button" at bounding box center [1059, 247] width 23 height 23
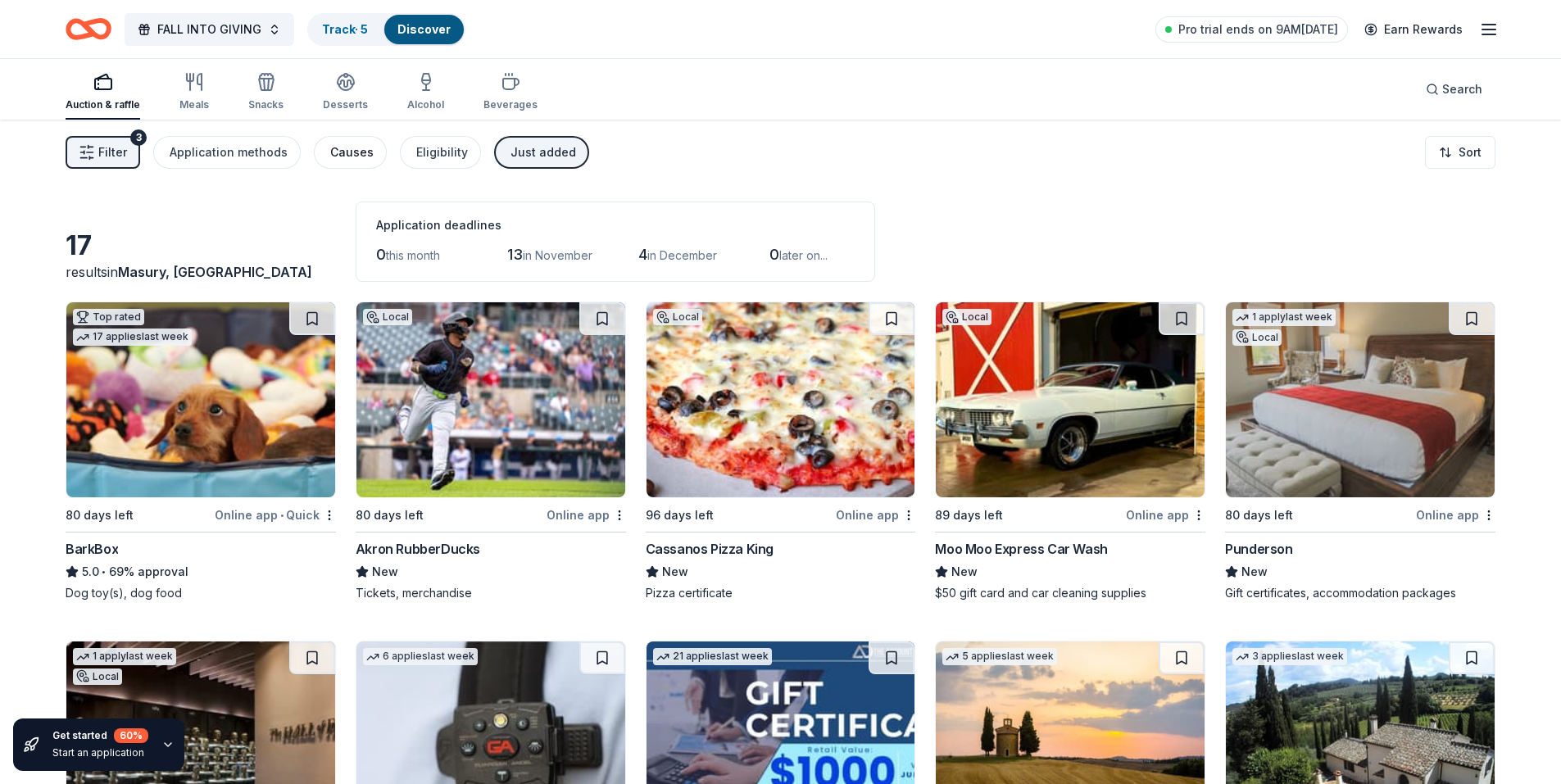
click at [331, 152] on div "Causes" at bounding box center [352, 151] width 43 height 19
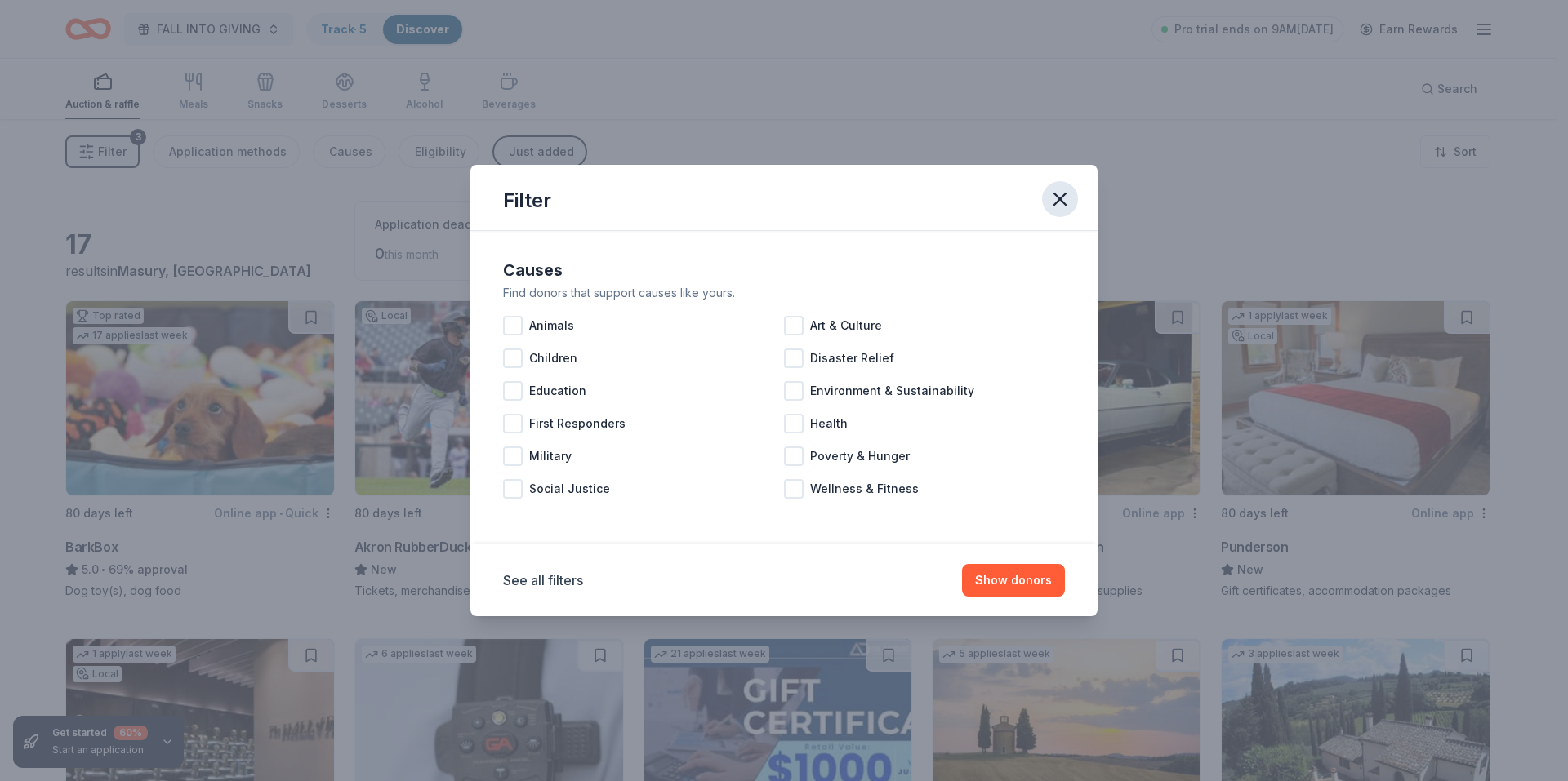
click at [1057, 200] on icon "button" at bounding box center [1059, 199] width 23 height 23
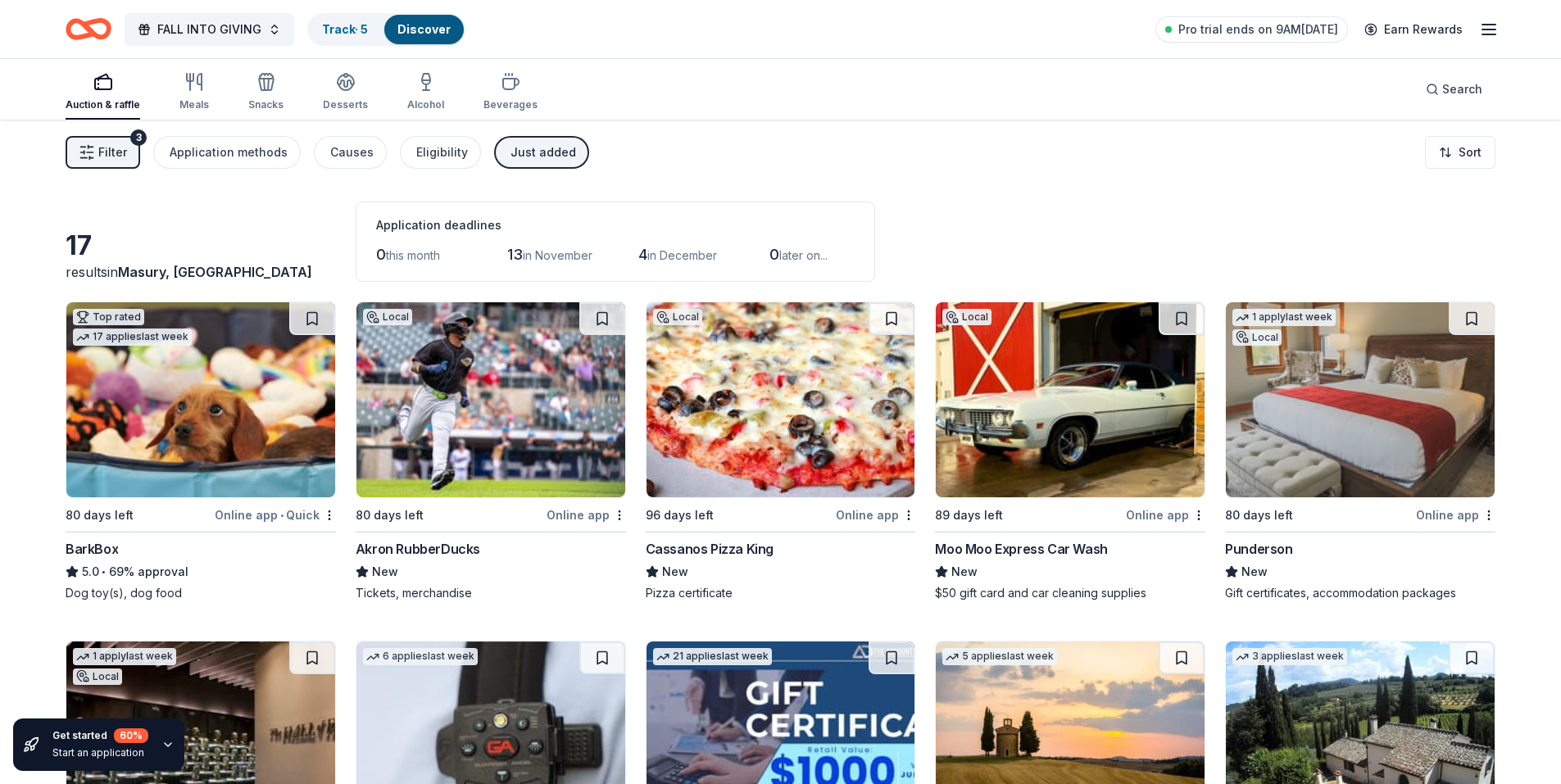
click at [511, 155] on div "Just added" at bounding box center [543, 151] width 66 height 19
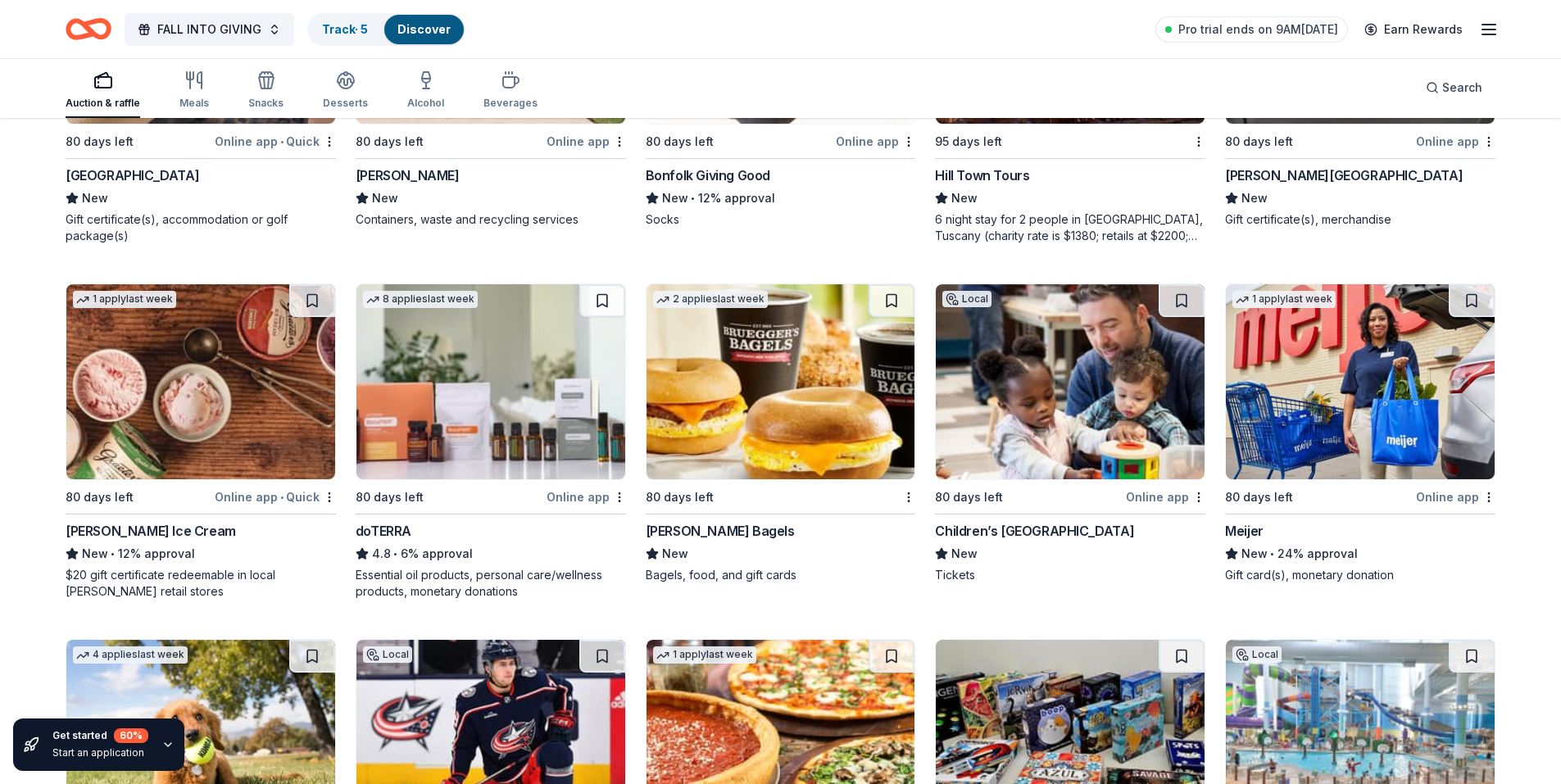
scroll to position [4588, 0]
